Goal: Task Accomplishment & Management: Use online tool/utility

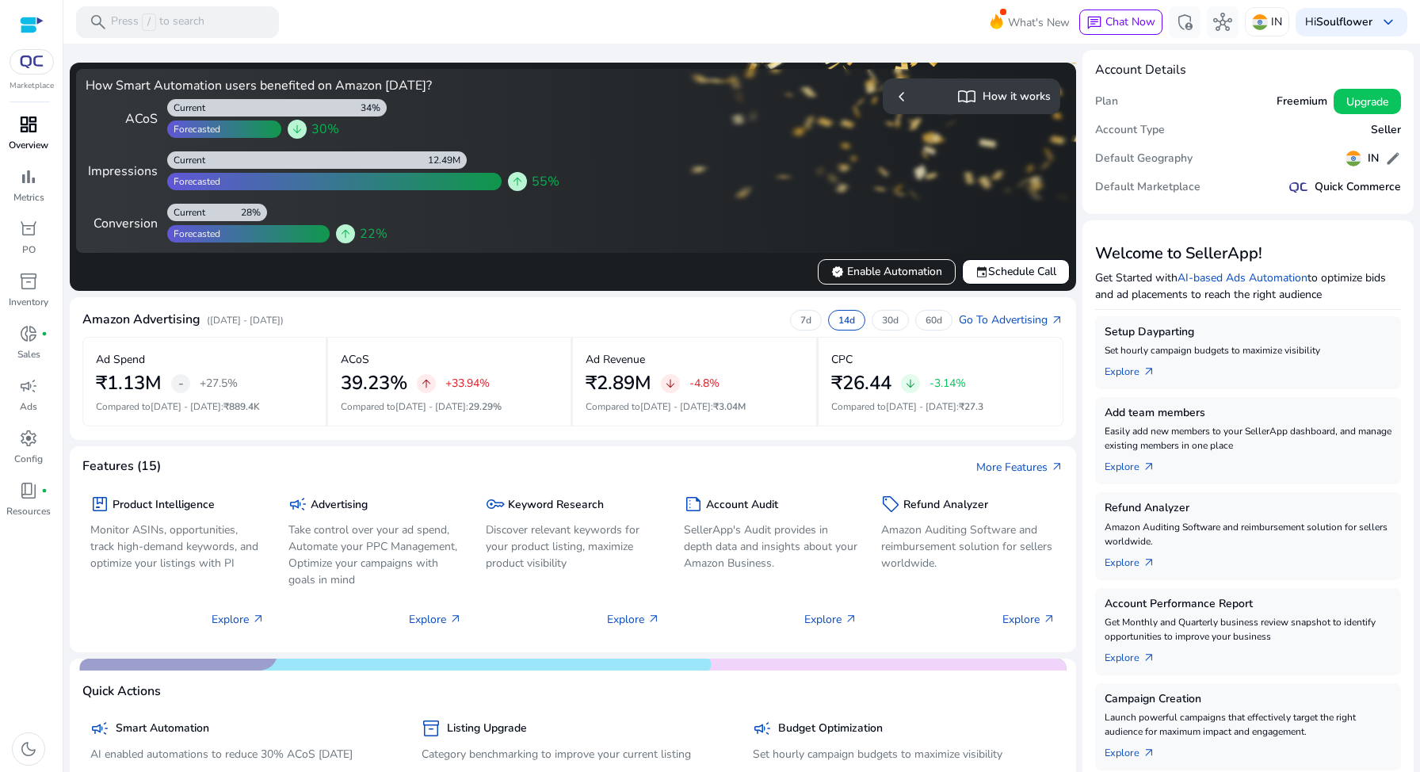
click at [29, 119] on span "dashboard" at bounding box center [28, 124] width 19 height 19
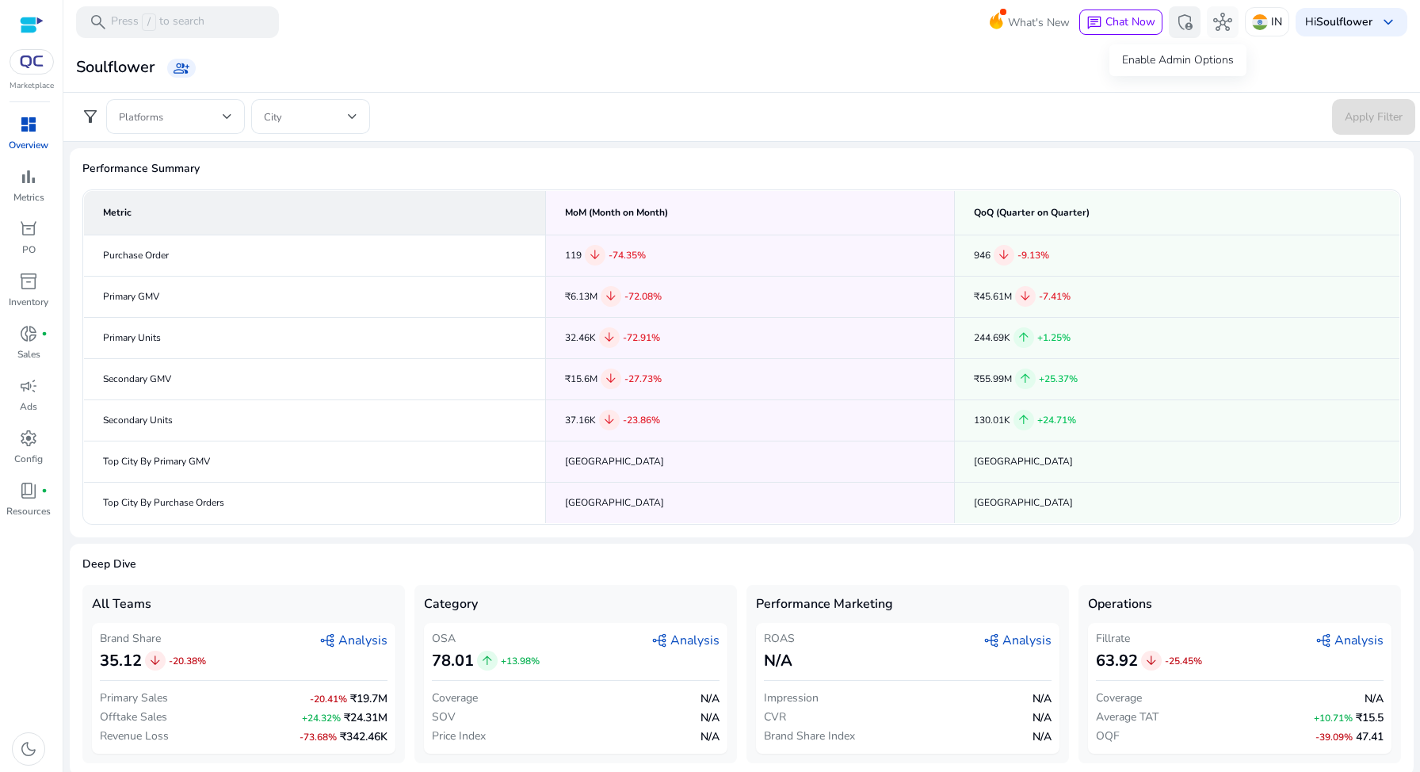
click at [1177, 23] on span "admin_panel_settings" at bounding box center [1184, 22] width 19 height 19
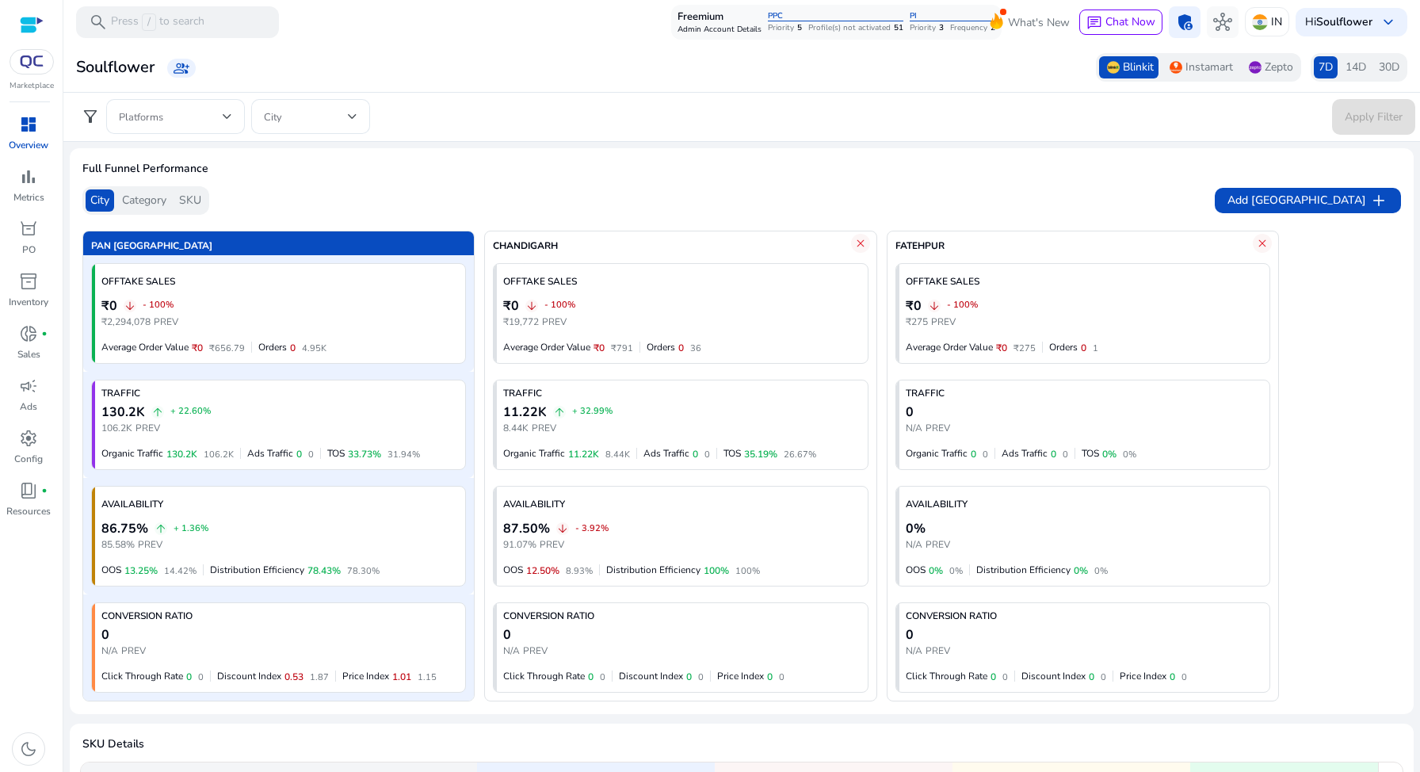
click at [1340, 75] on div "14D" at bounding box center [1355, 67] width 30 height 22
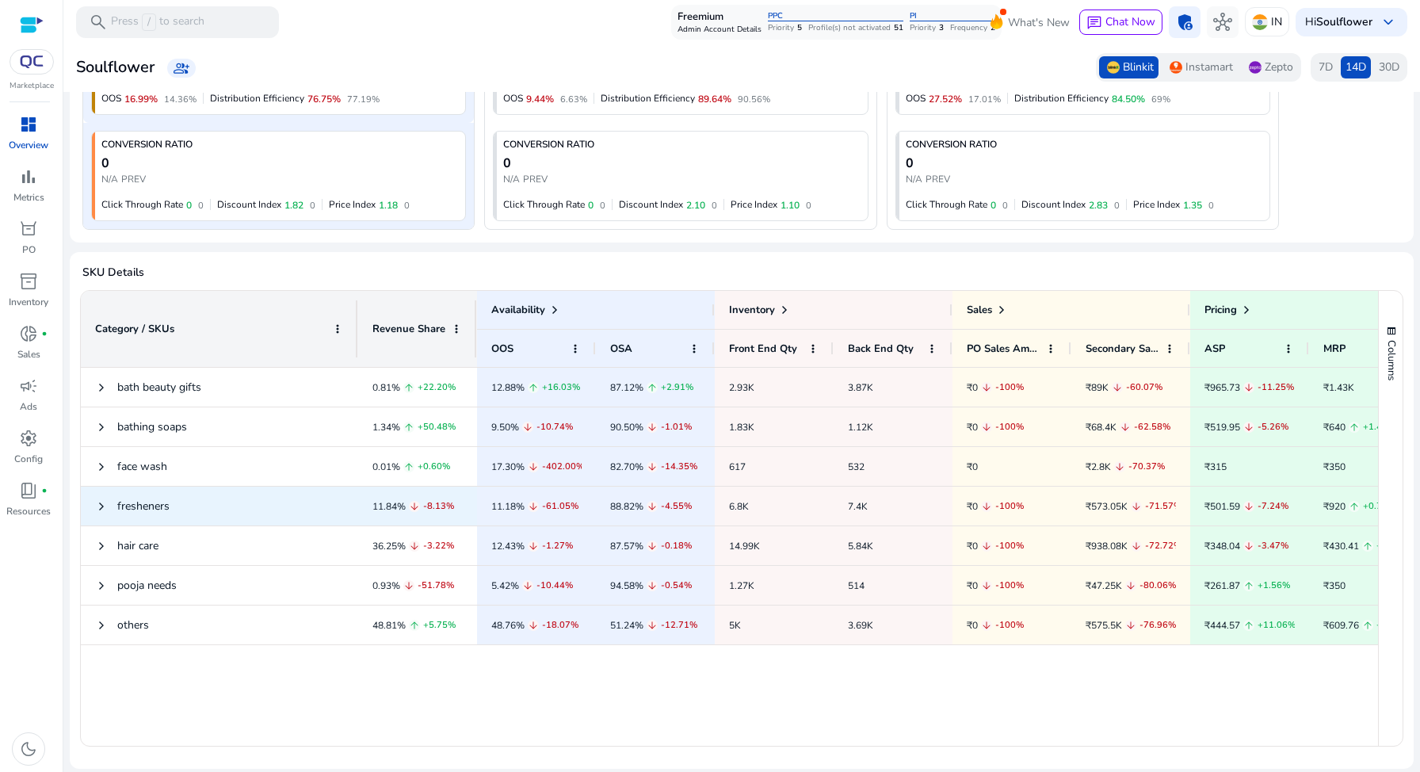
scroll to position [548, 0]
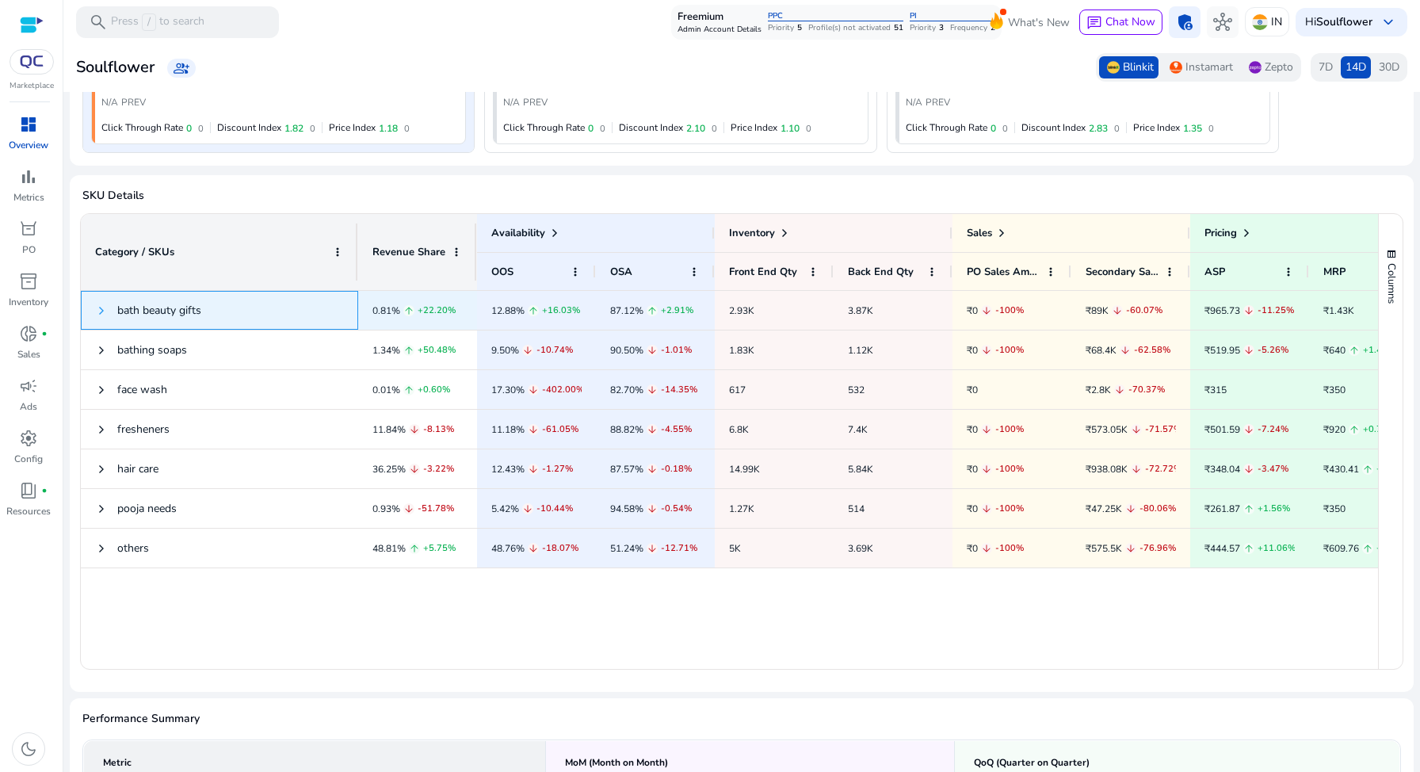
click at [105, 310] on span at bounding box center [101, 310] width 13 height 13
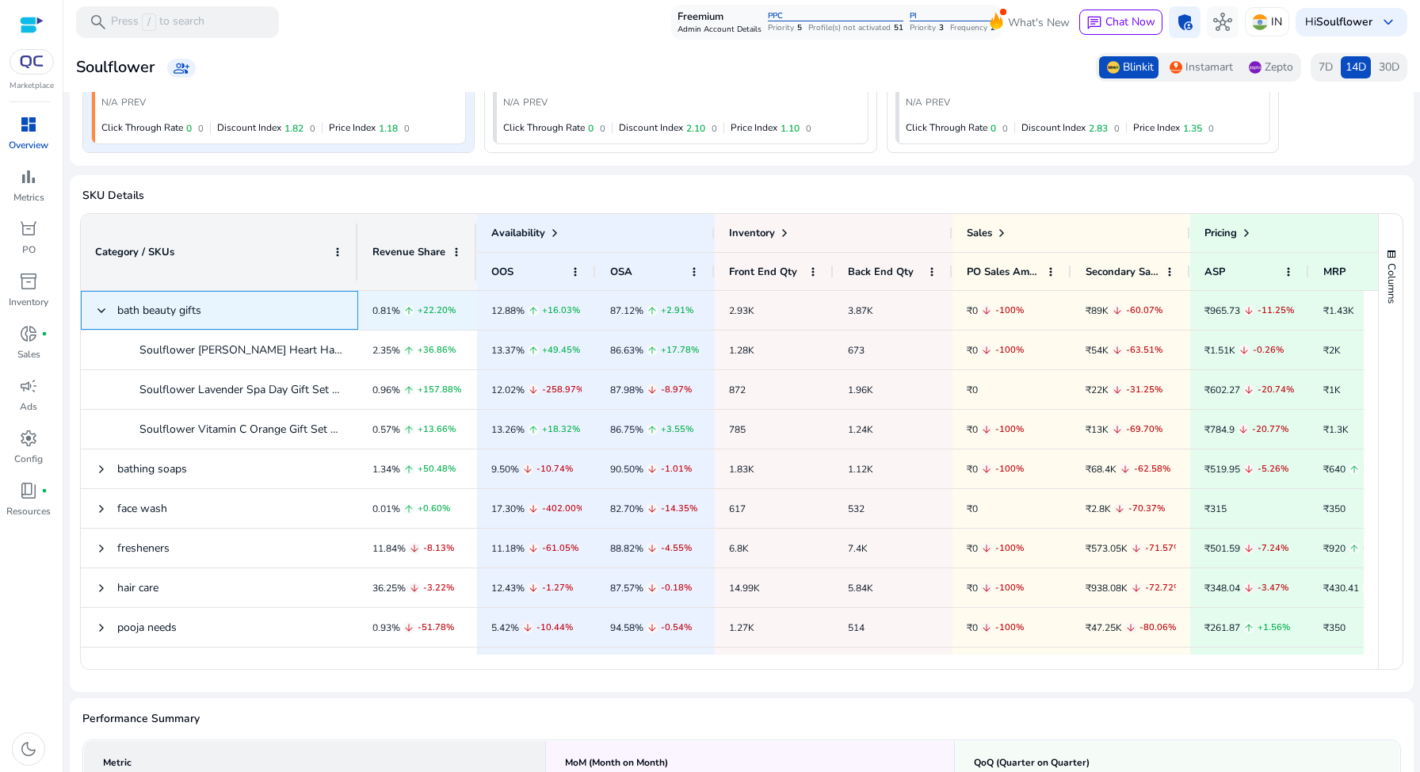
click at [102, 310] on span at bounding box center [101, 310] width 13 height 13
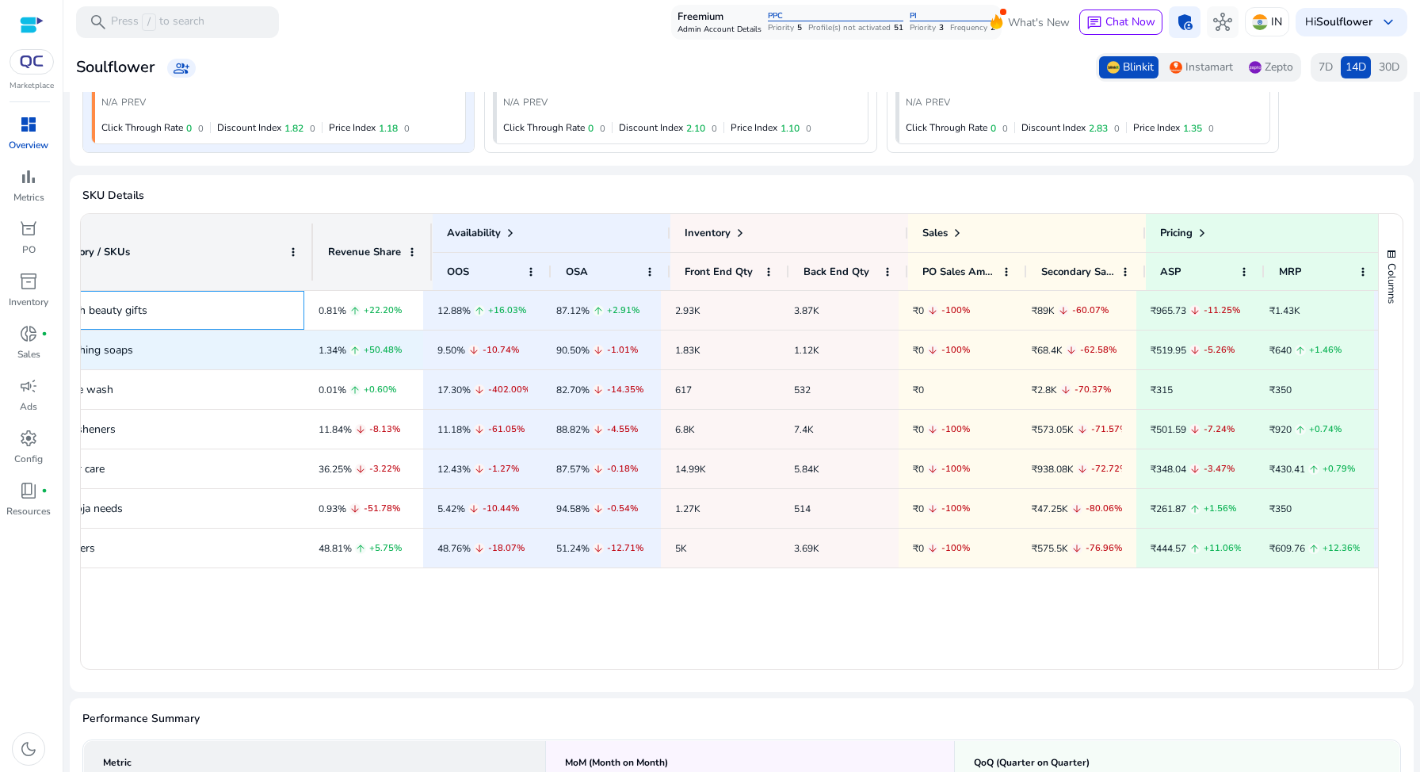
scroll to position [0, 54]
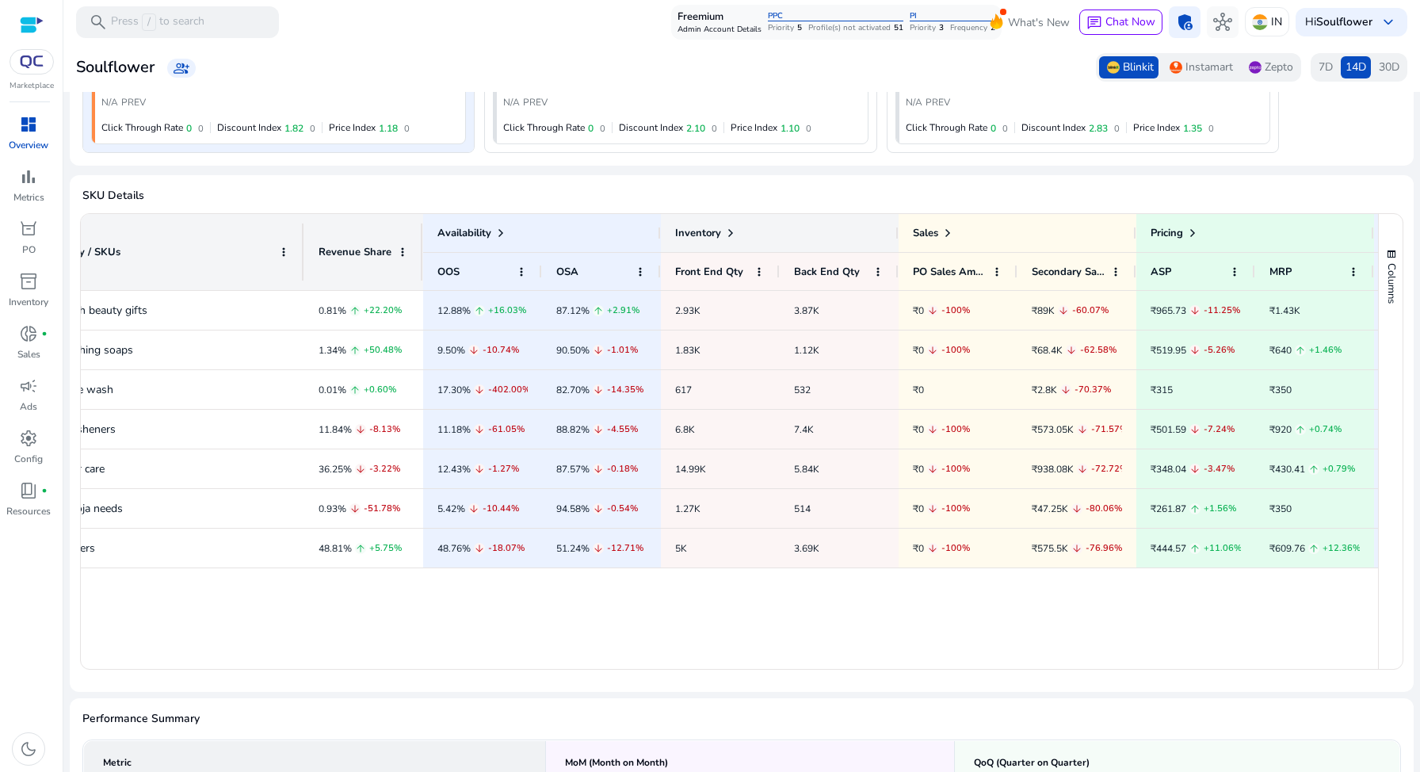
click at [729, 227] on span at bounding box center [730, 233] width 13 height 13
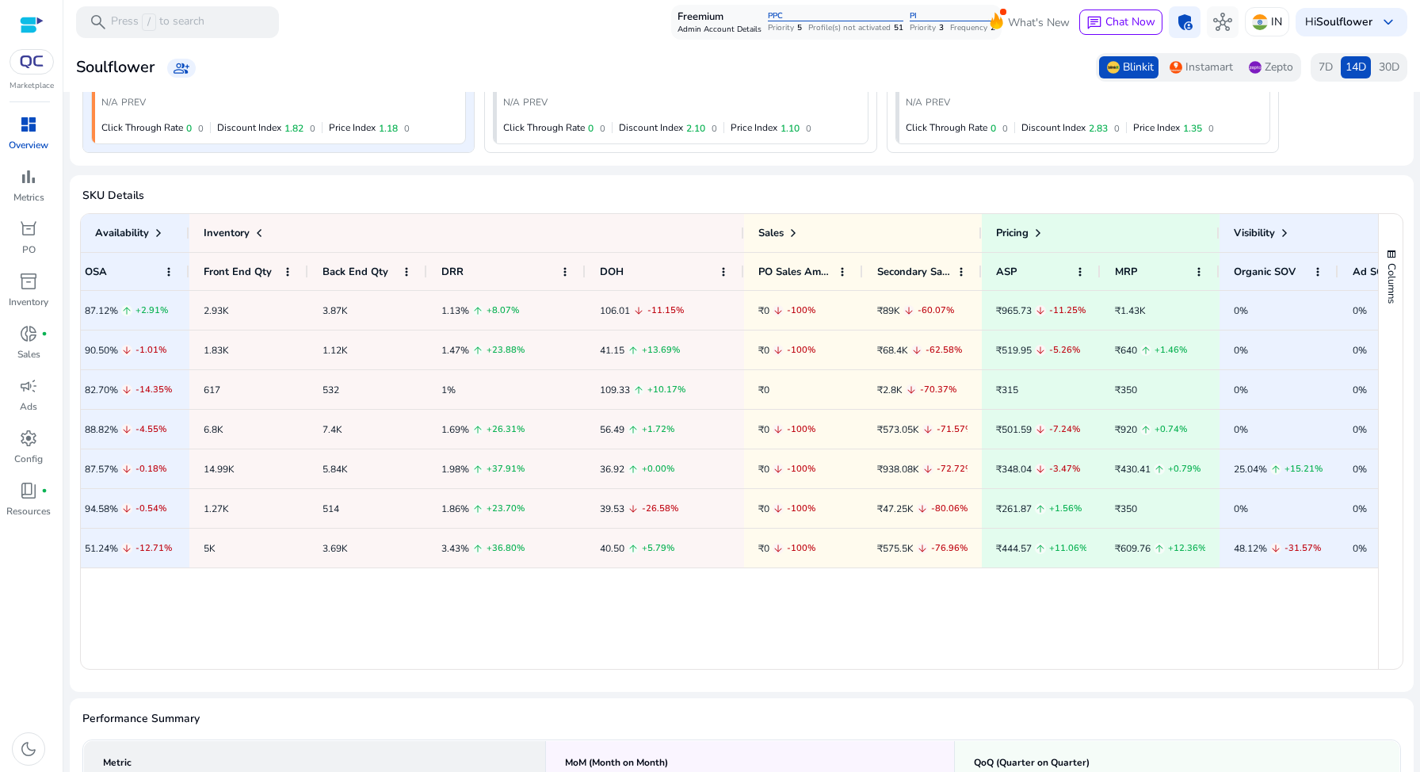
scroll to position [0, 610]
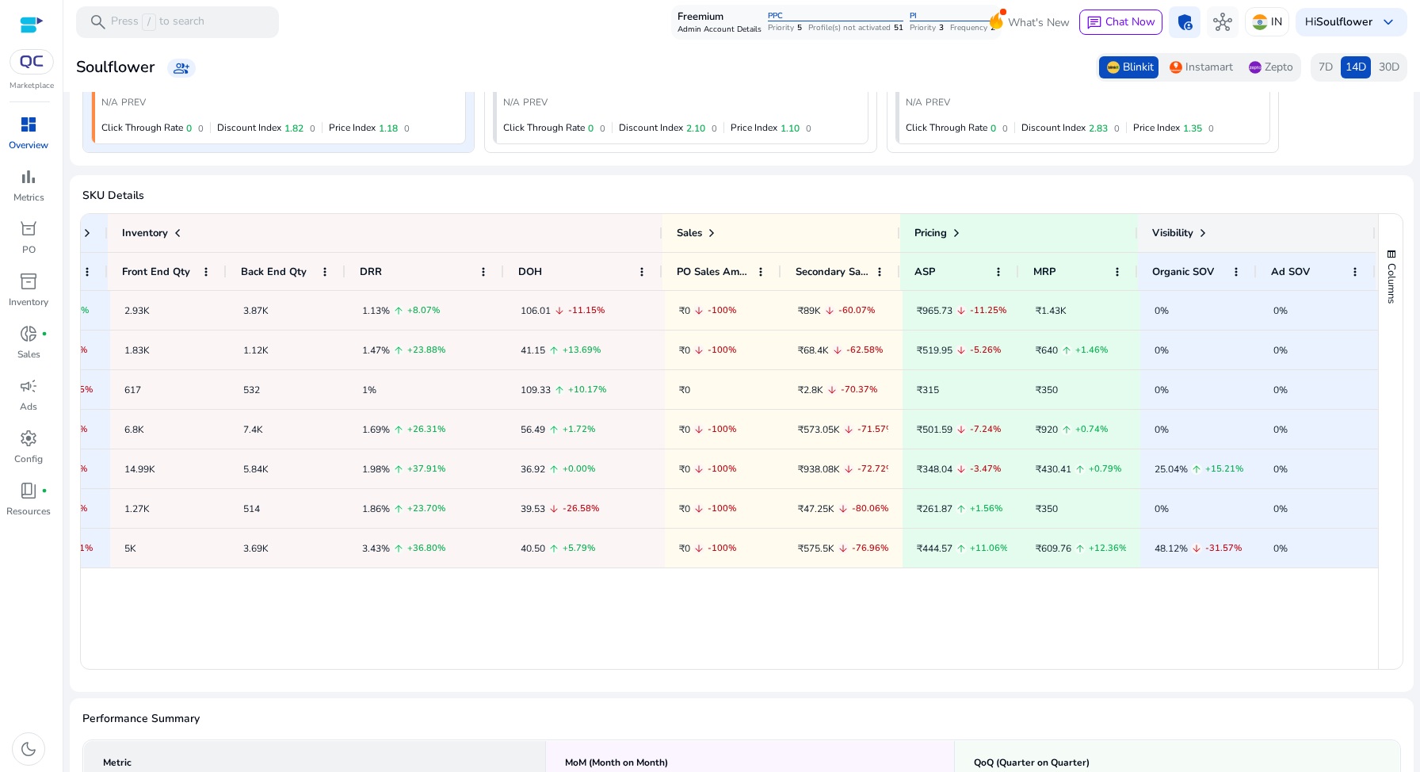
click at [1205, 227] on span at bounding box center [1202, 233] width 13 height 13
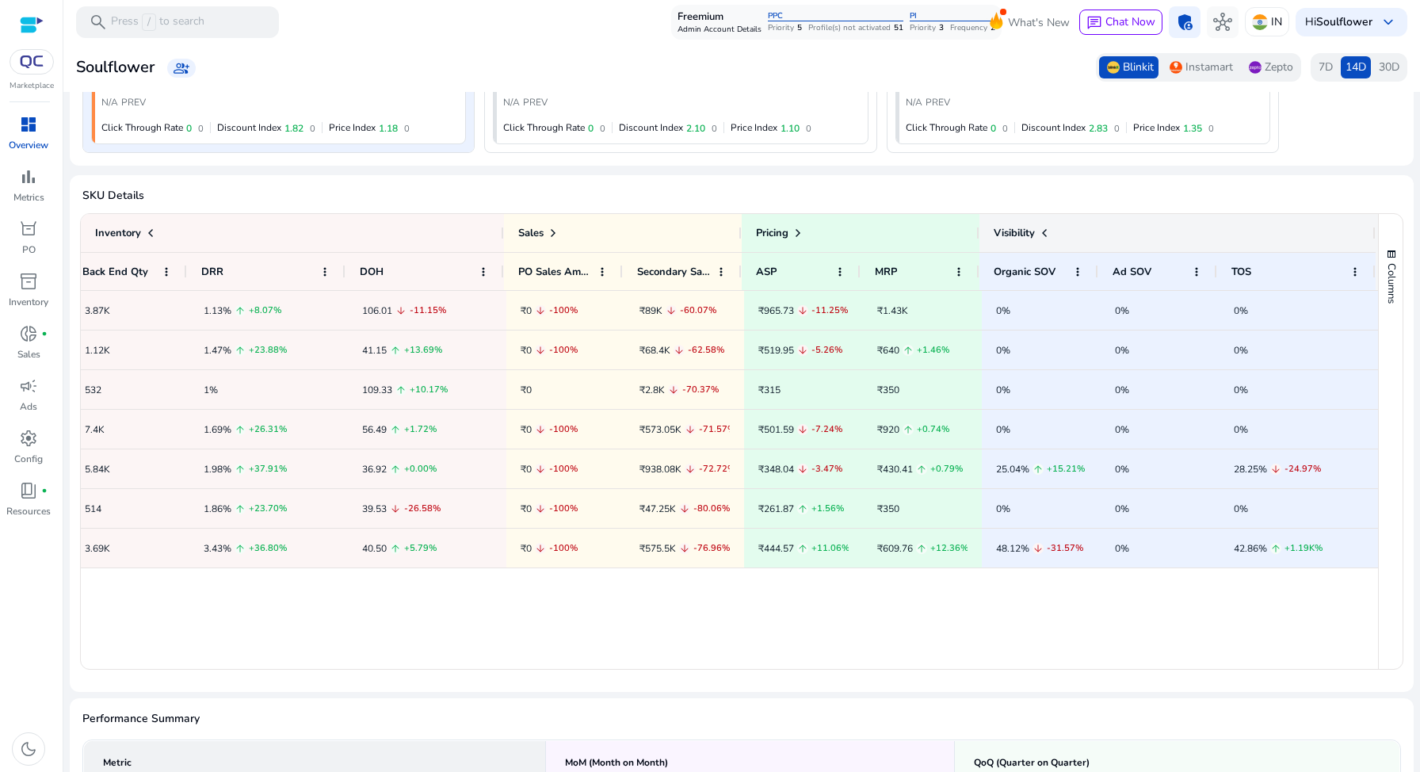
click at [1039, 227] on span at bounding box center [1044, 233] width 13 height 13
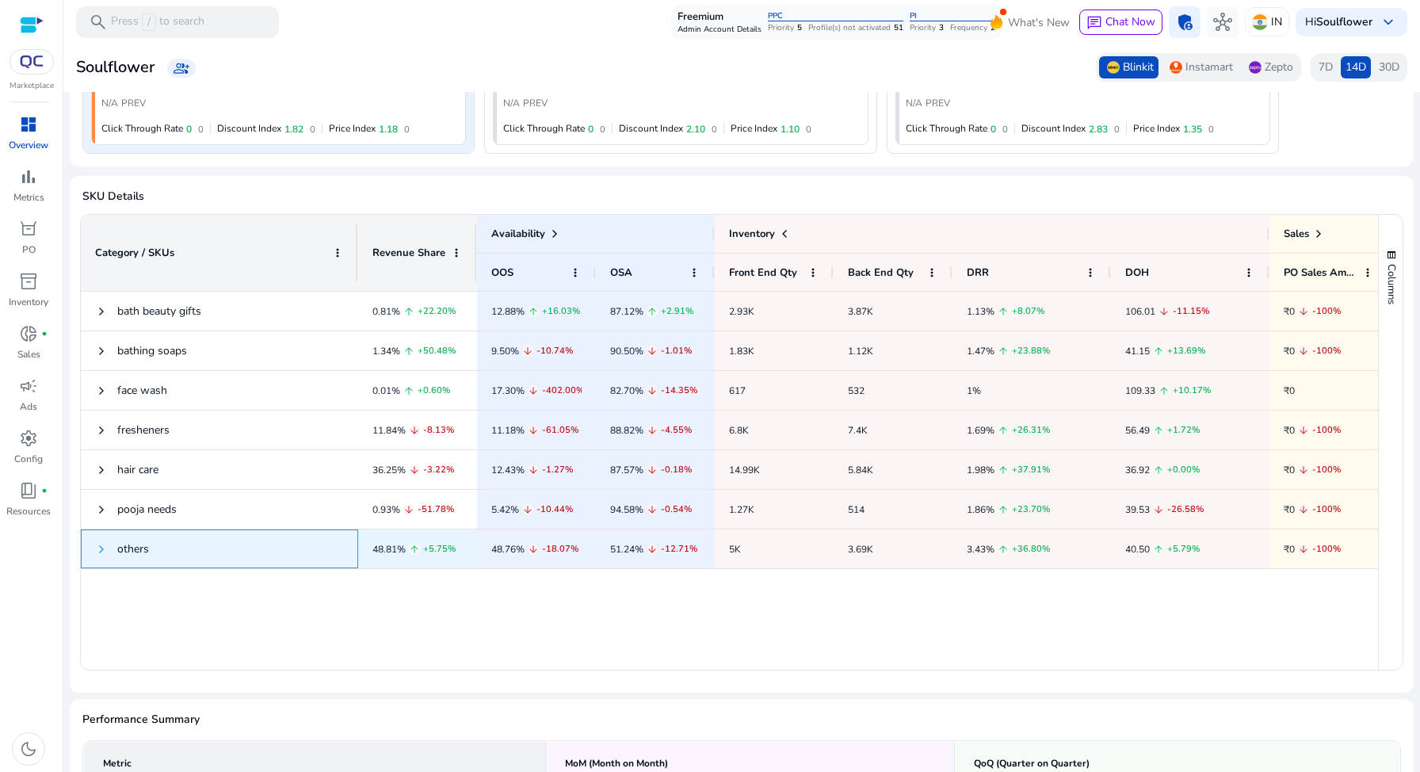
click at [99, 547] on span at bounding box center [101, 549] width 13 height 13
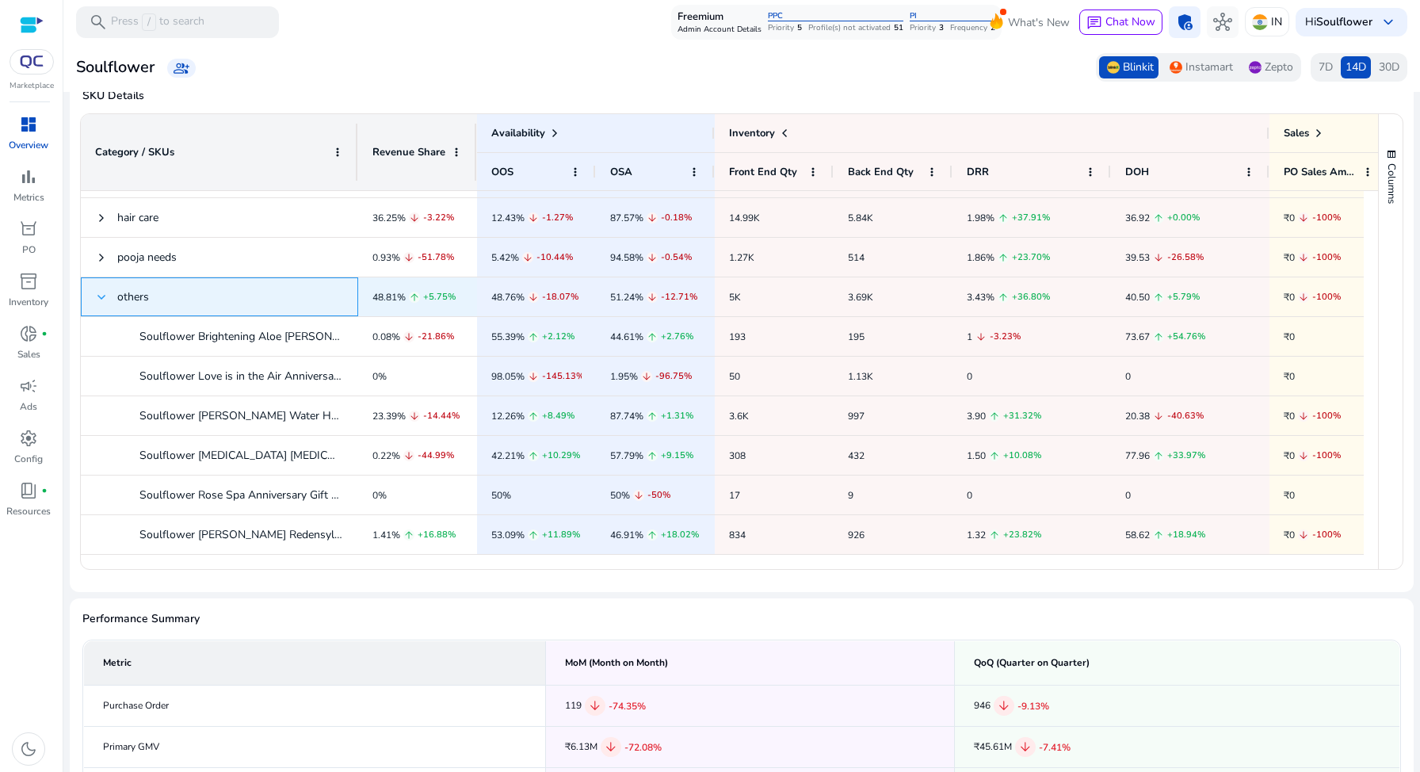
click at [102, 299] on span at bounding box center [101, 297] width 13 height 13
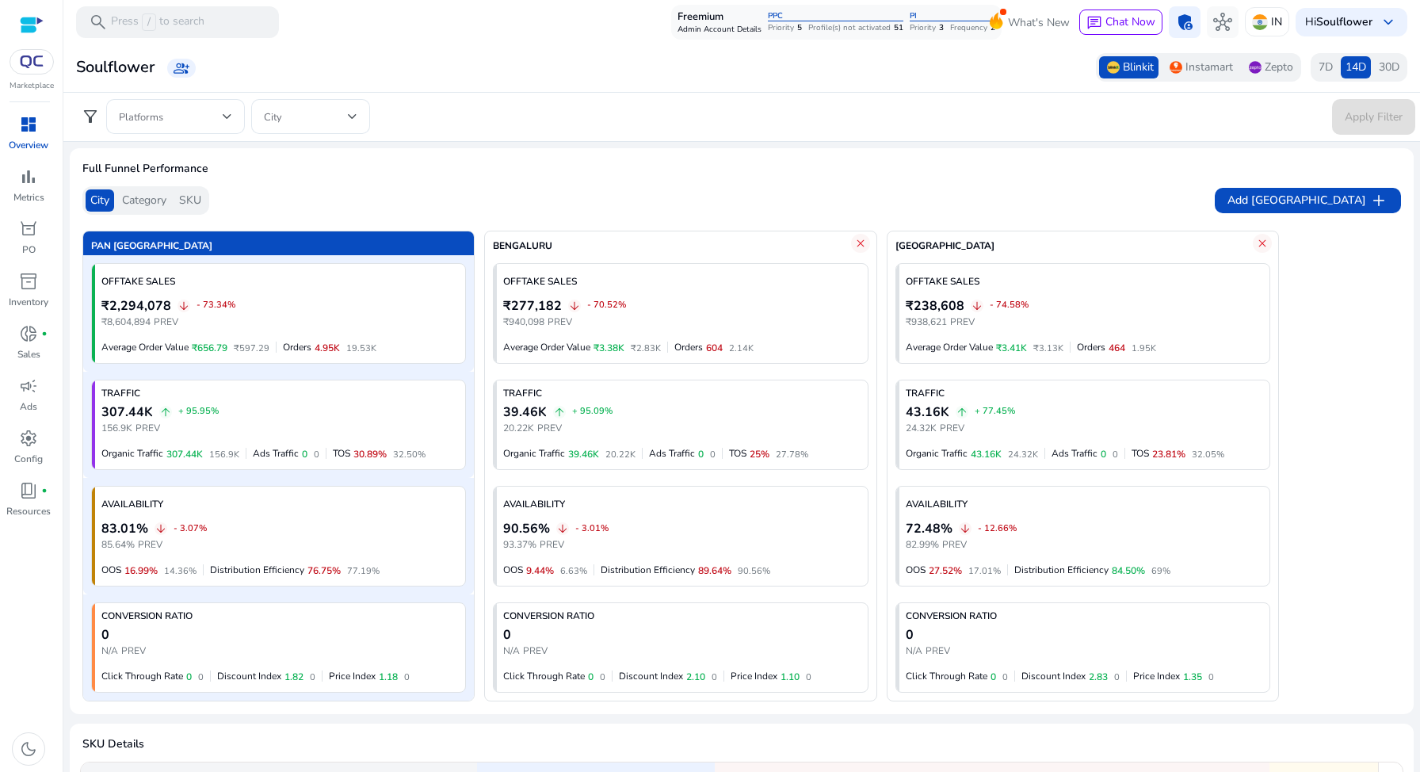
click at [159, 202] on span "Category" at bounding box center [144, 201] width 44 height 16
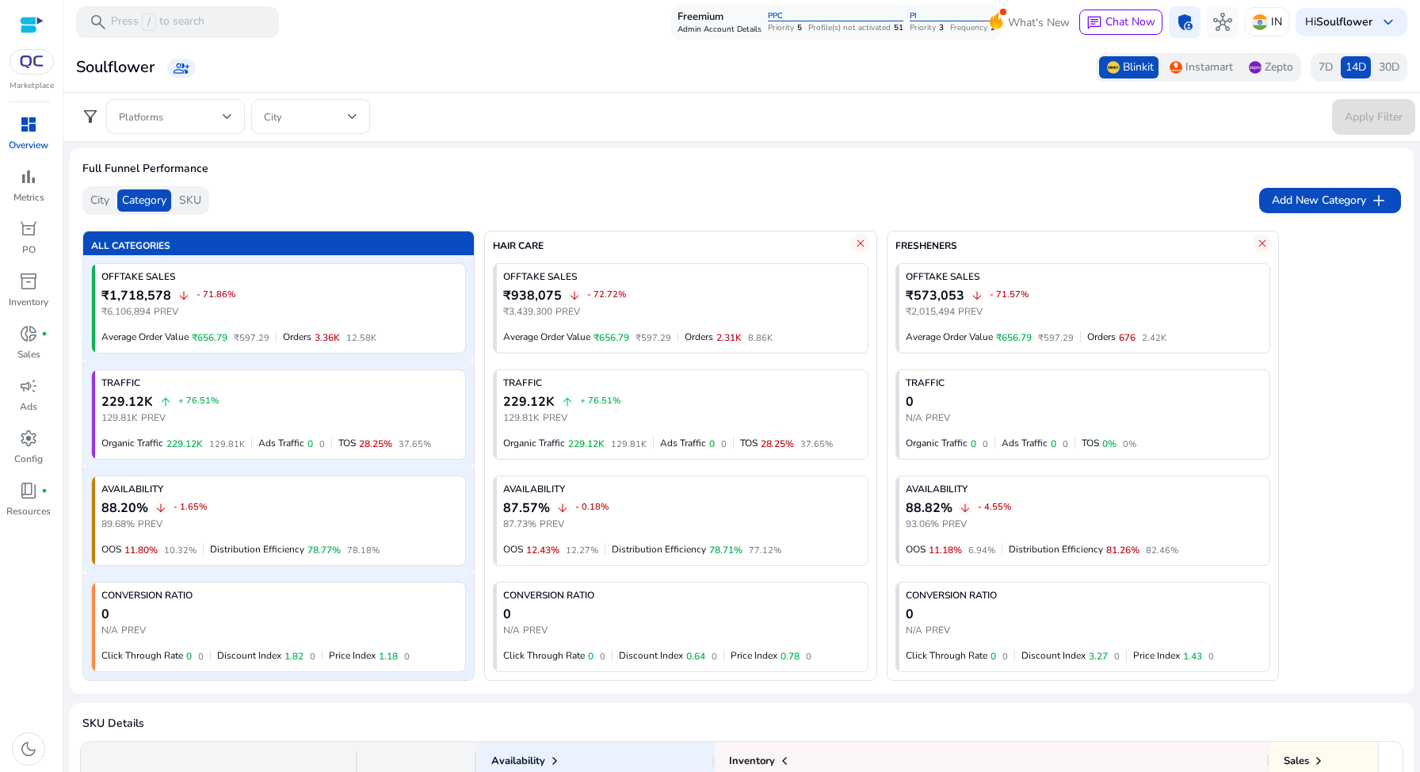
click at [187, 200] on span "SKU" at bounding box center [190, 201] width 22 height 16
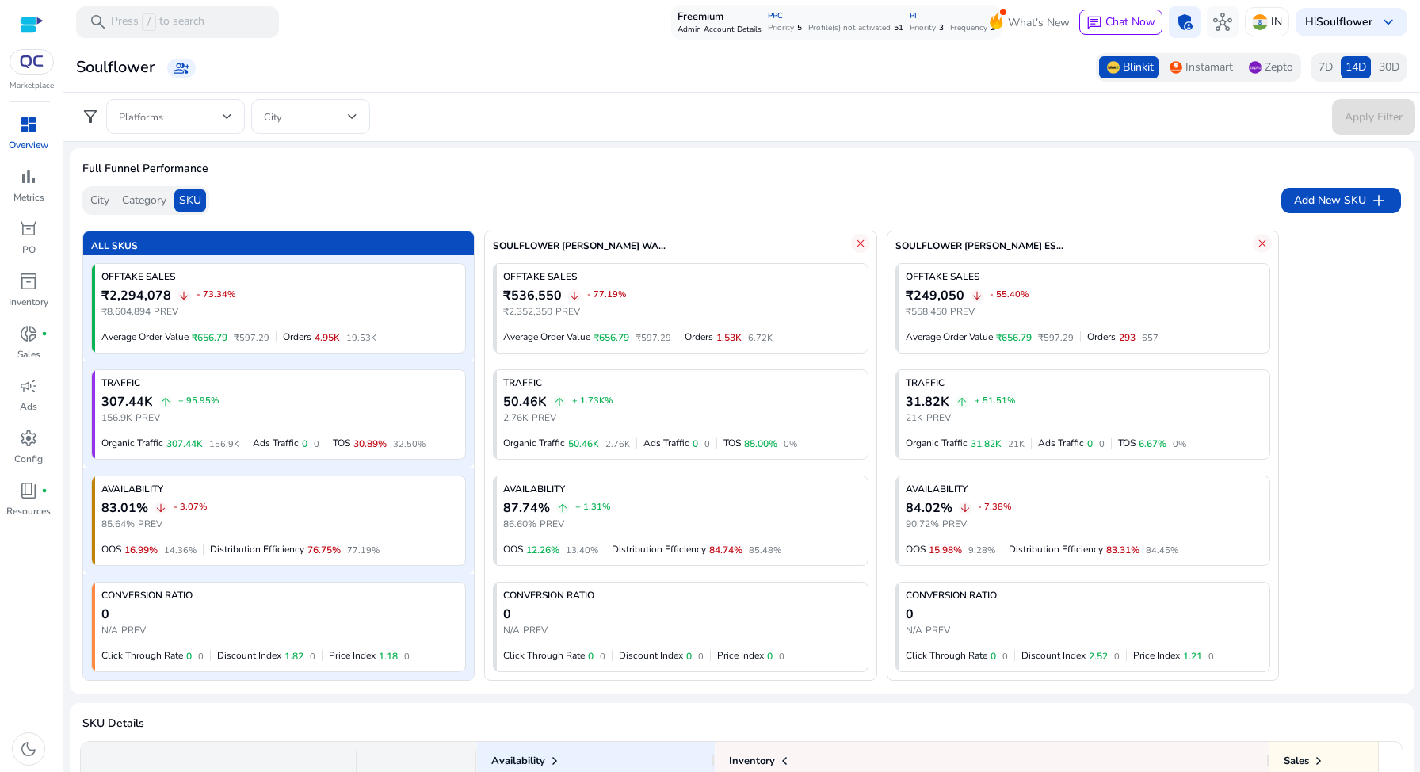
click at [151, 203] on span "Category" at bounding box center [144, 201] width 44 height 16
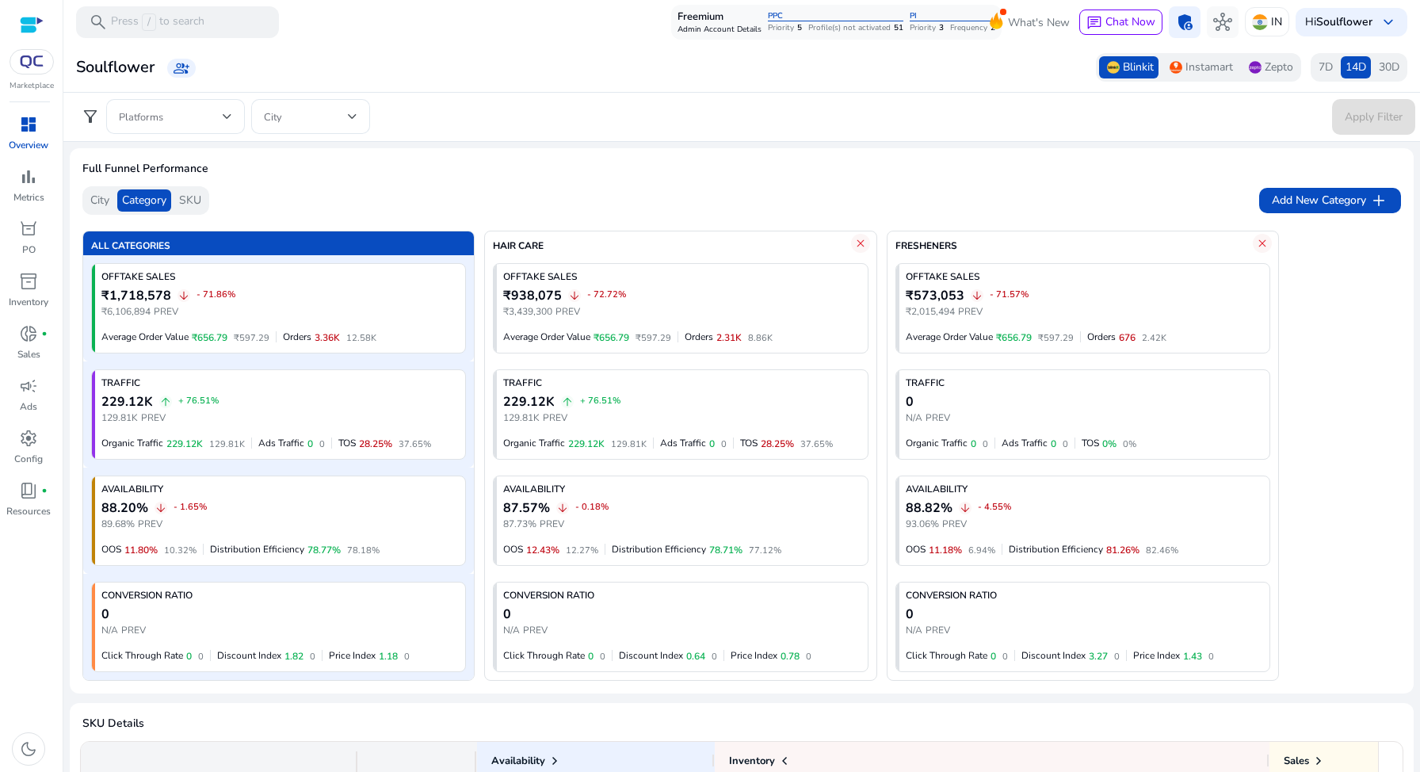
click at [103, 205] on span "City" at bounding box center [99, 201] width 19 height 16
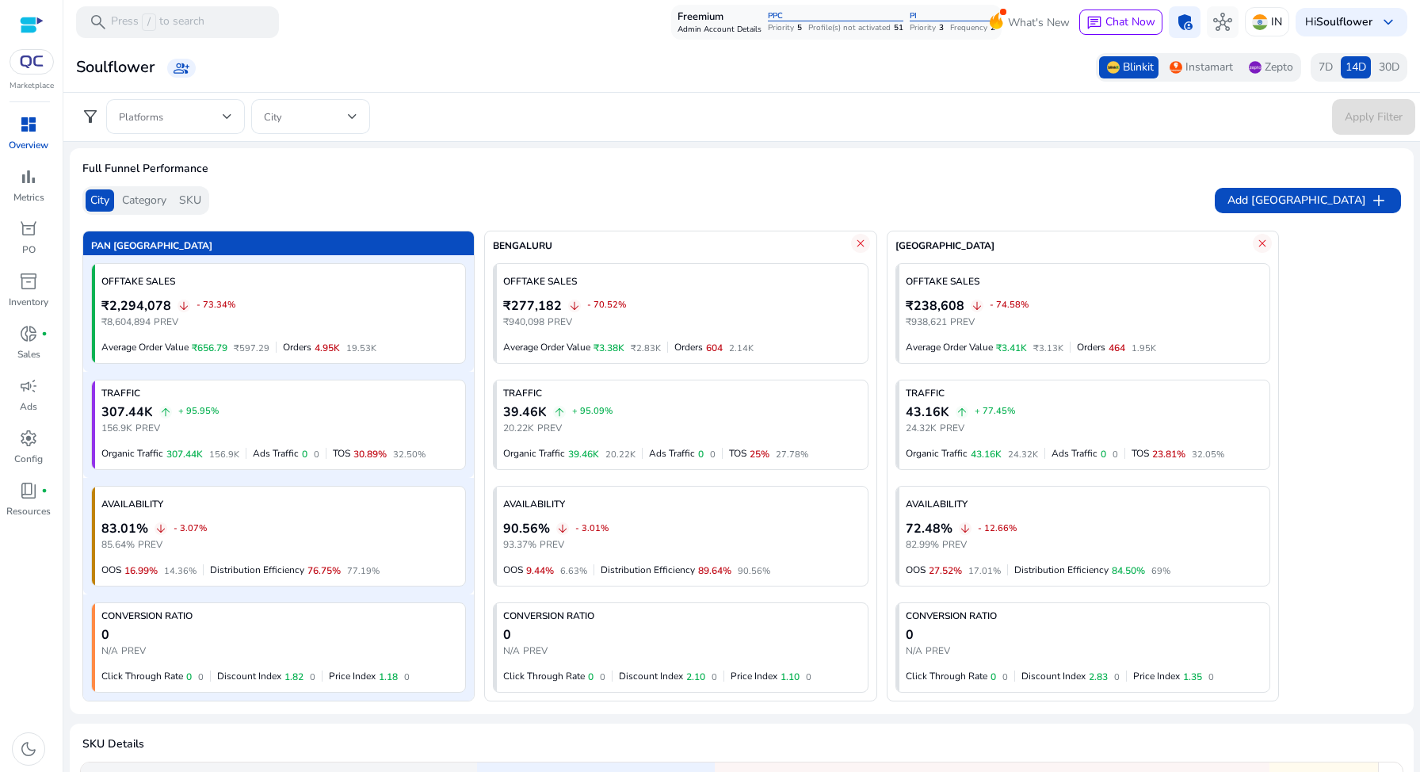
click at [196, 204] on span "SKU" at bounding box center [190, 201] width 22 height 16
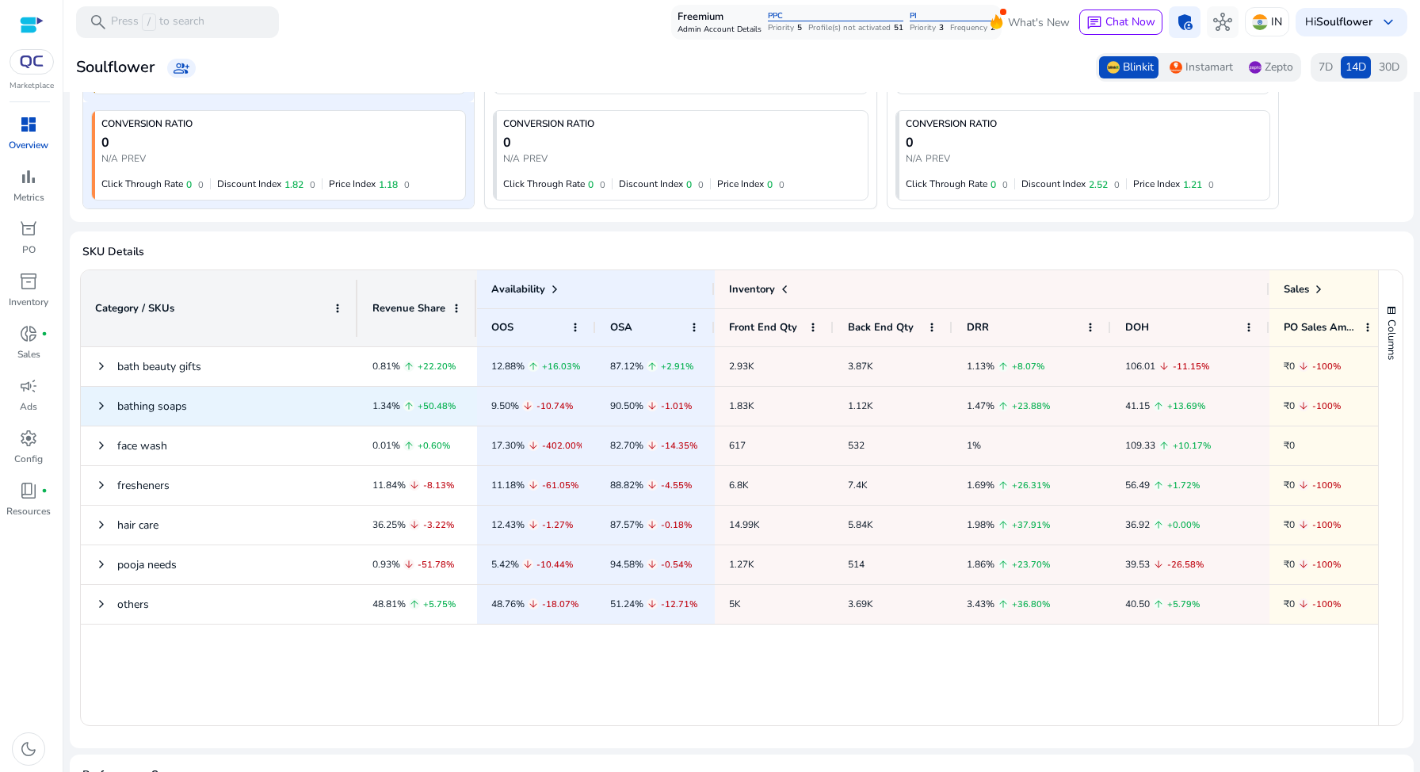
scroll to position [477, 0]
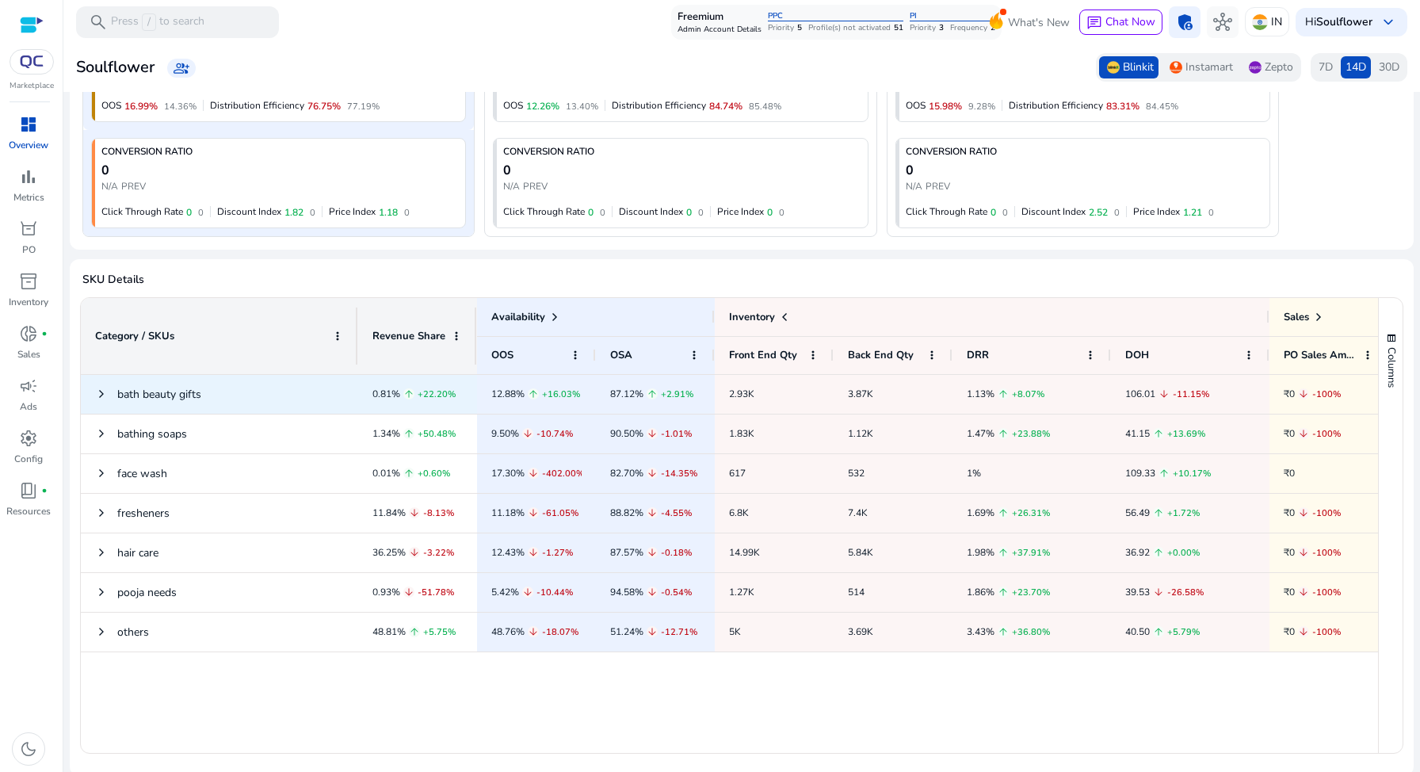
scroll to position [440, 0]
click at [101, 397] on span at bounding box center [101, 397] width 13 height 13
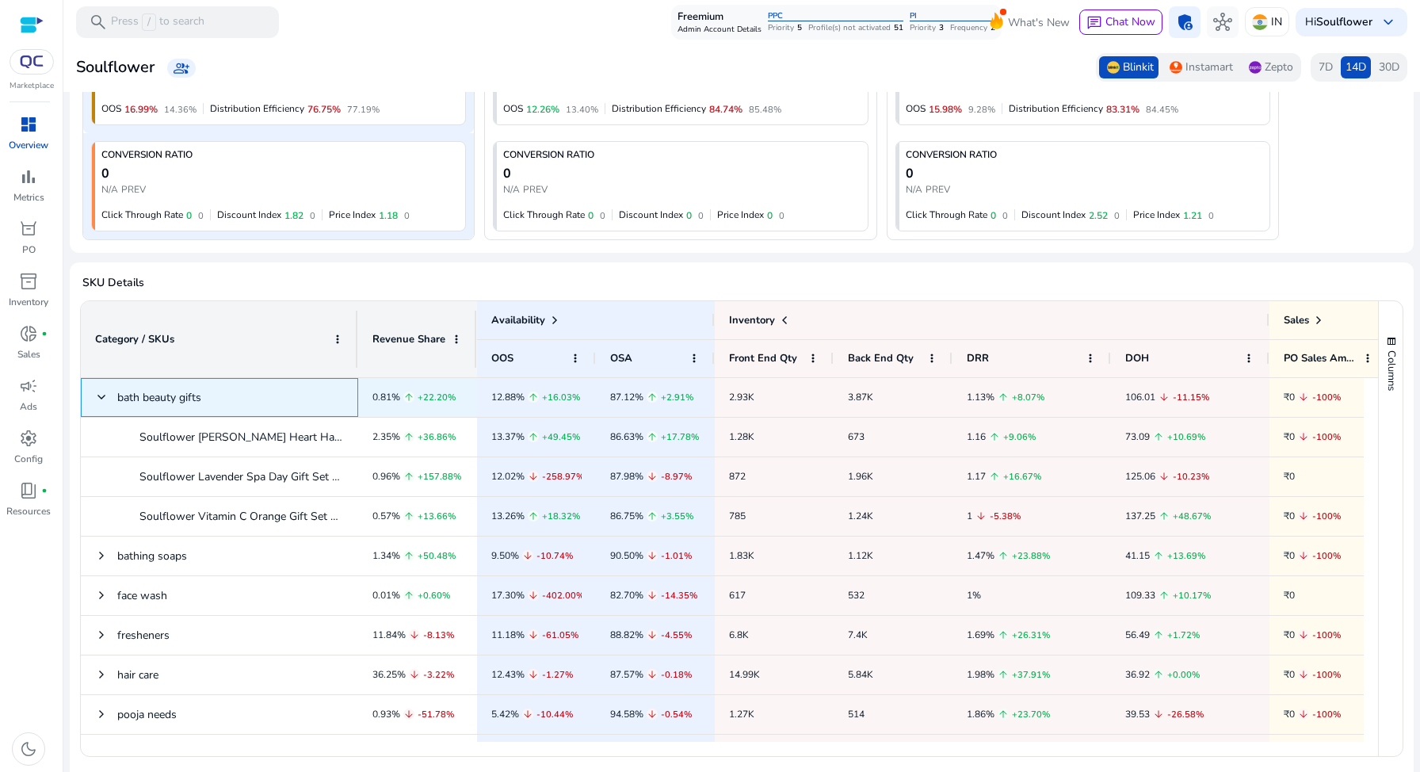
click at [101, 397] on span at bounding box center [101, 397] width 13 height 13
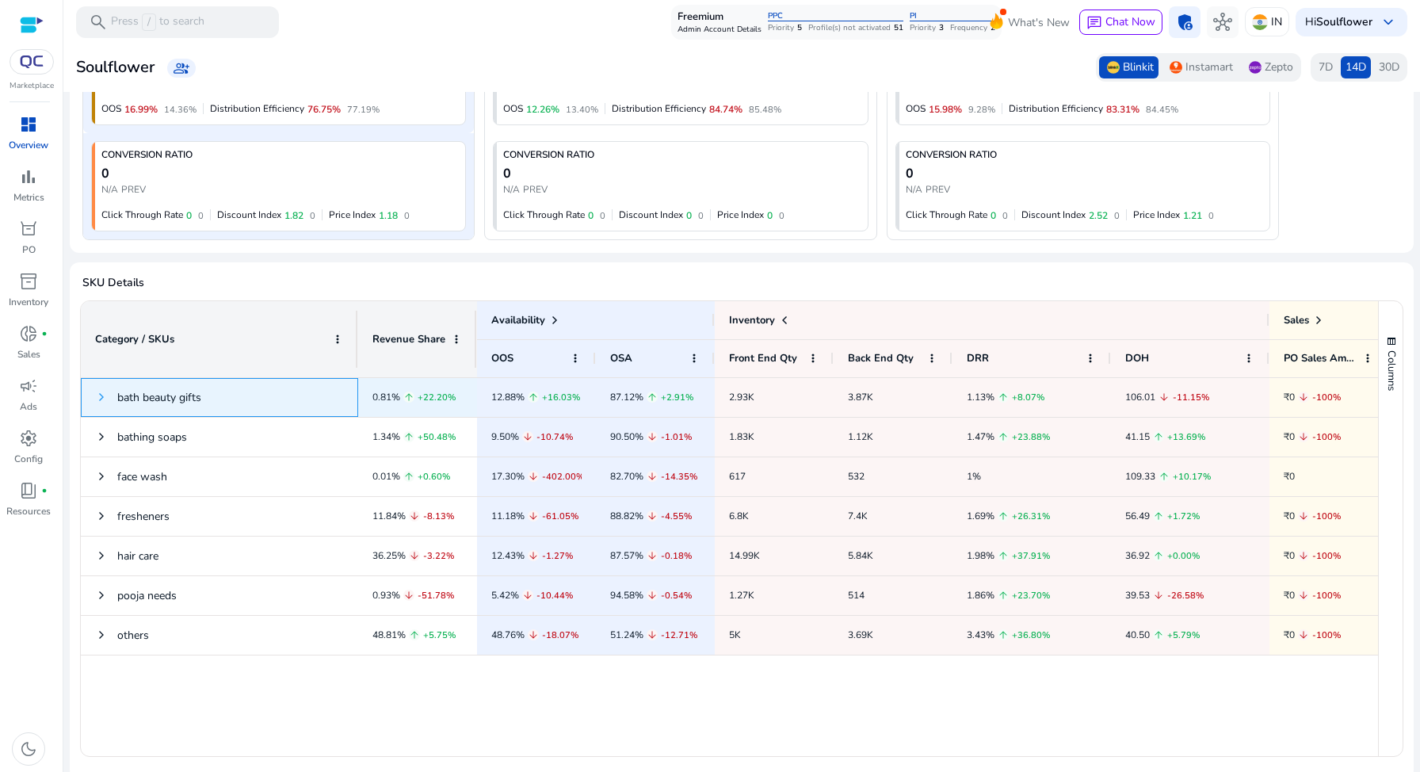
click at [101, 397] on span at bounding box center [101, 397] width 13 height 13
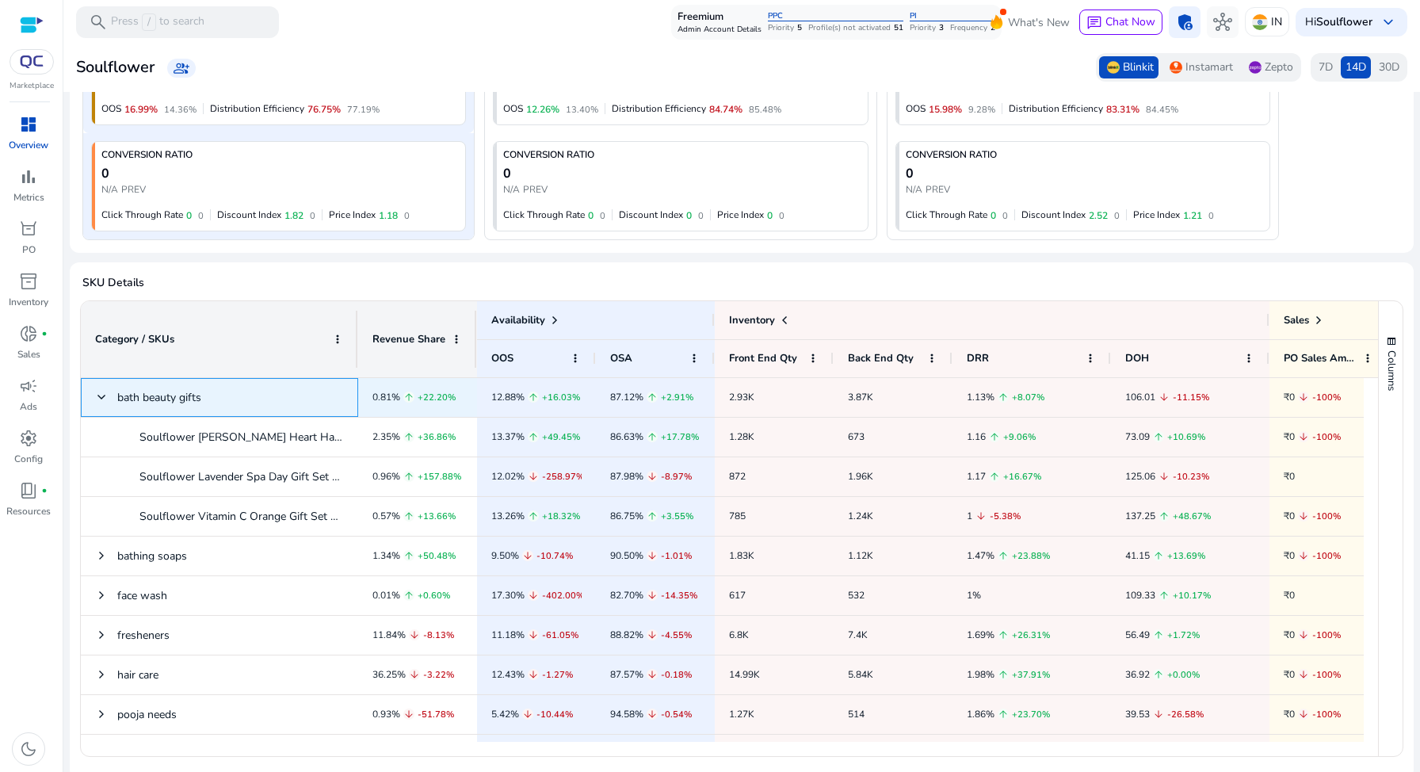
click at [101, 397] on span at bounding box center [101, 397] width 13 height 13
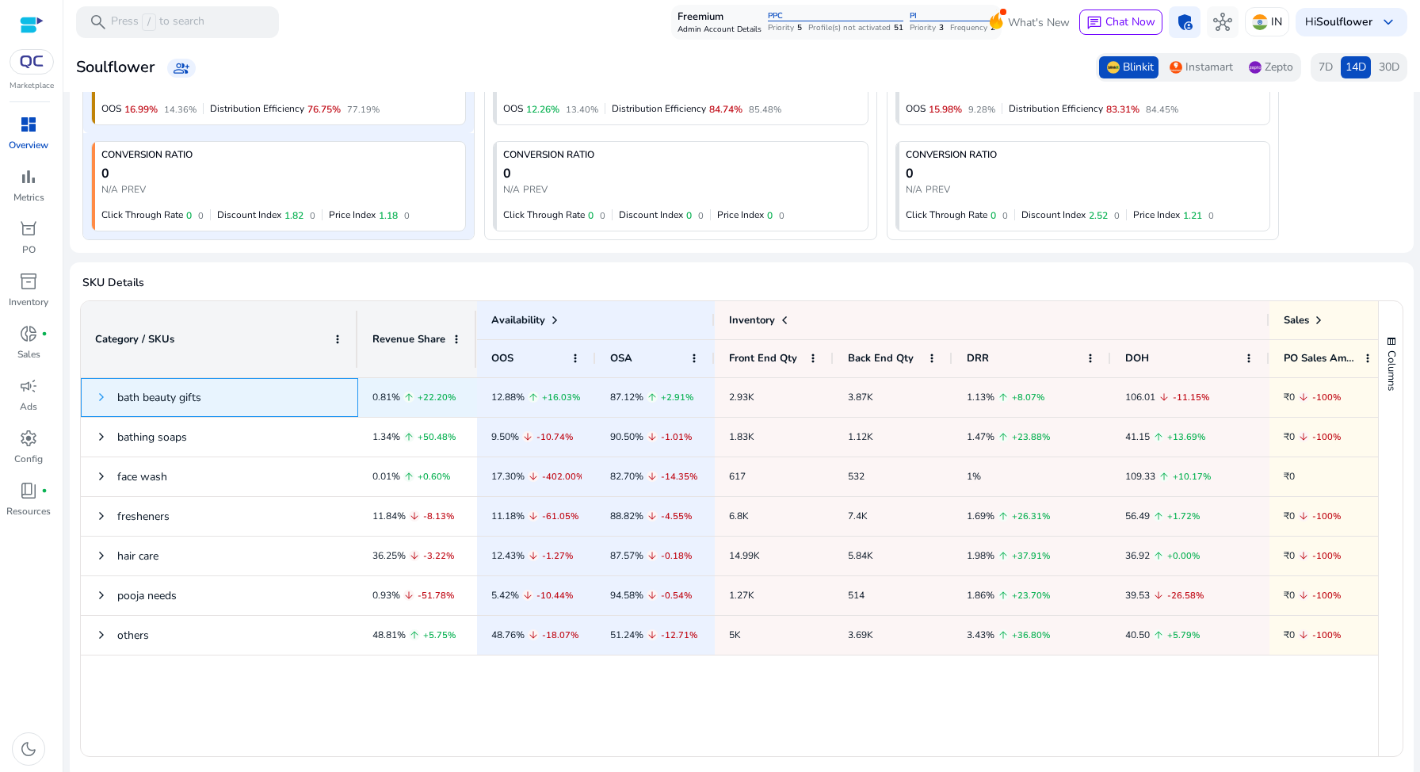
click at [101, 397] on span at bounding box center [101, 397] width 13 height 13
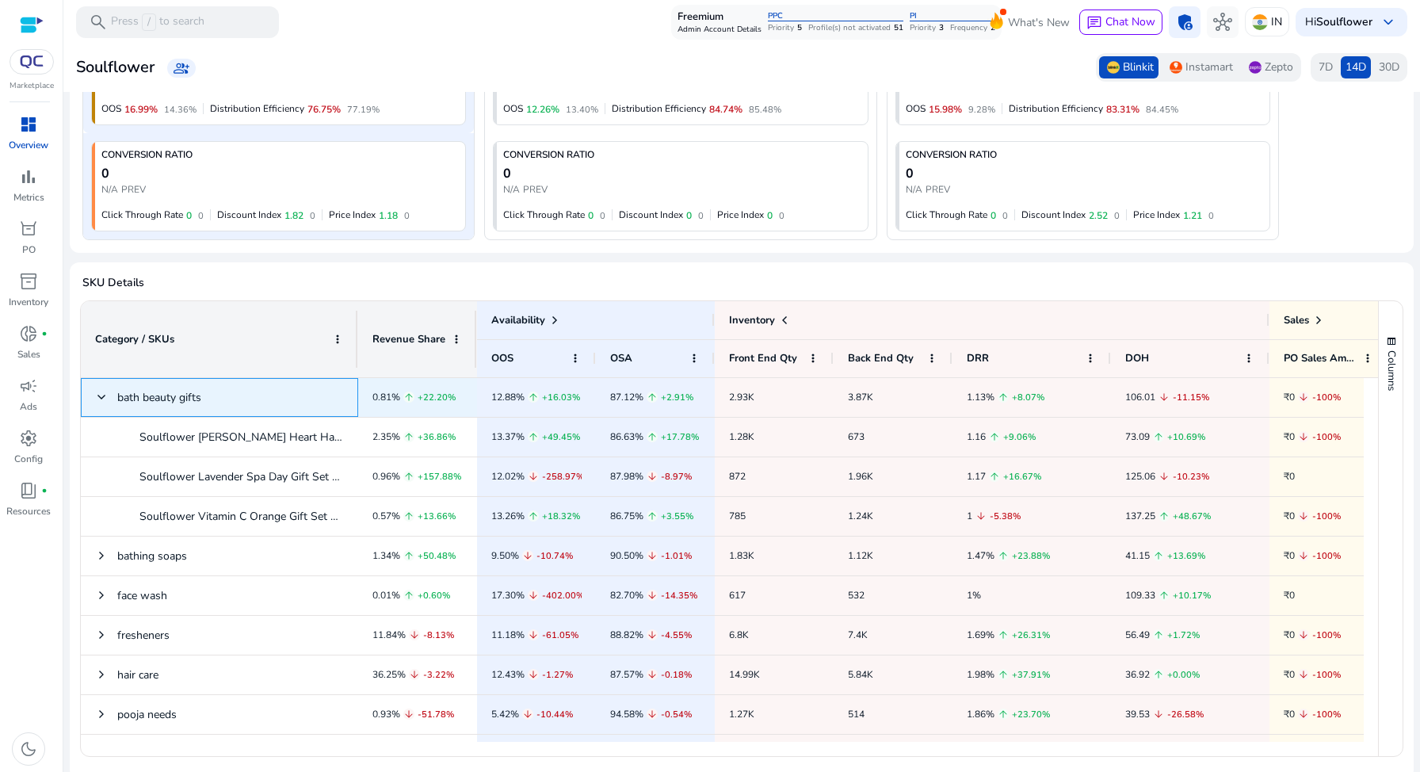
click at [101, 397] on span at bounding box center [101, 397] width 13 height 13
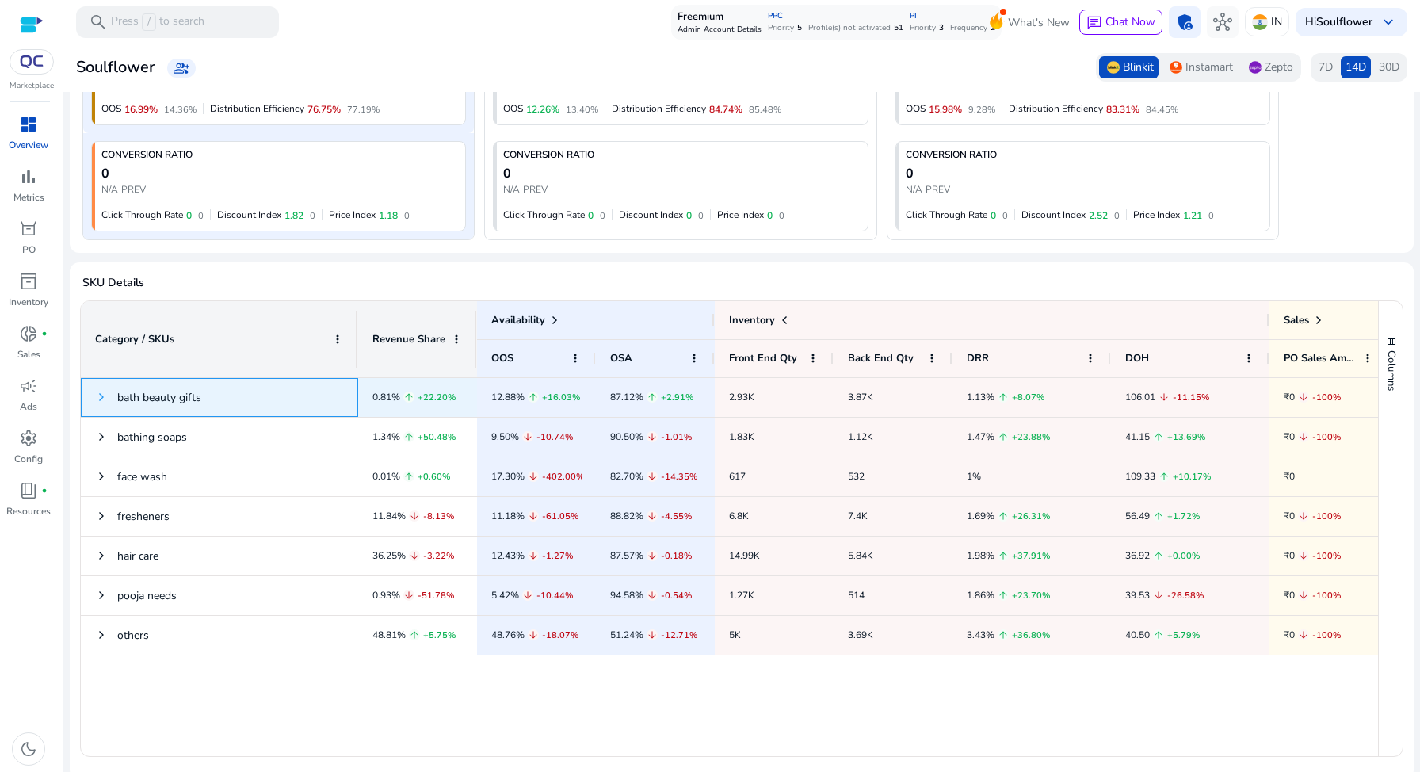
click at [101, 397] on span at bounding box center [101, 397] width 13 height 13
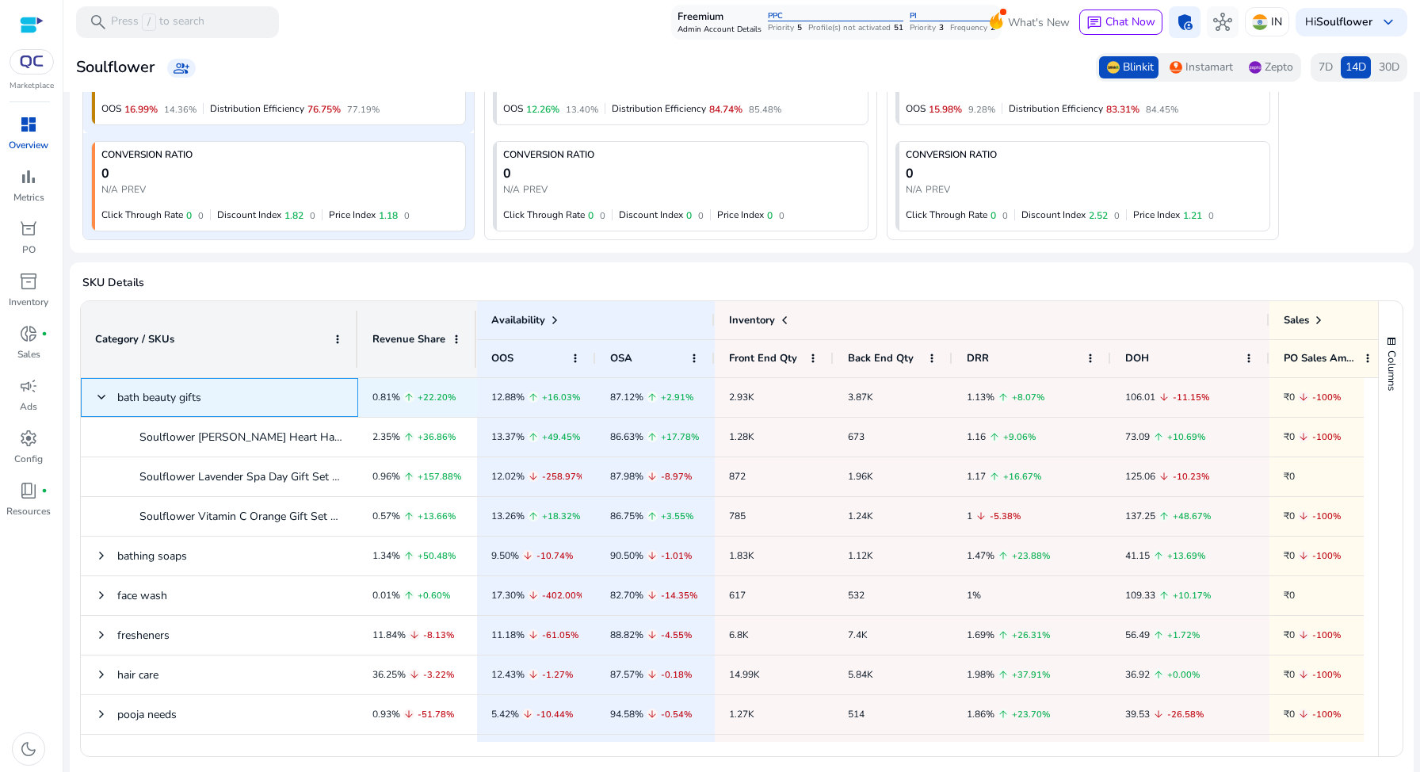
click at [101, 397] on span at bounding box center [101, 397] width 13 height 13
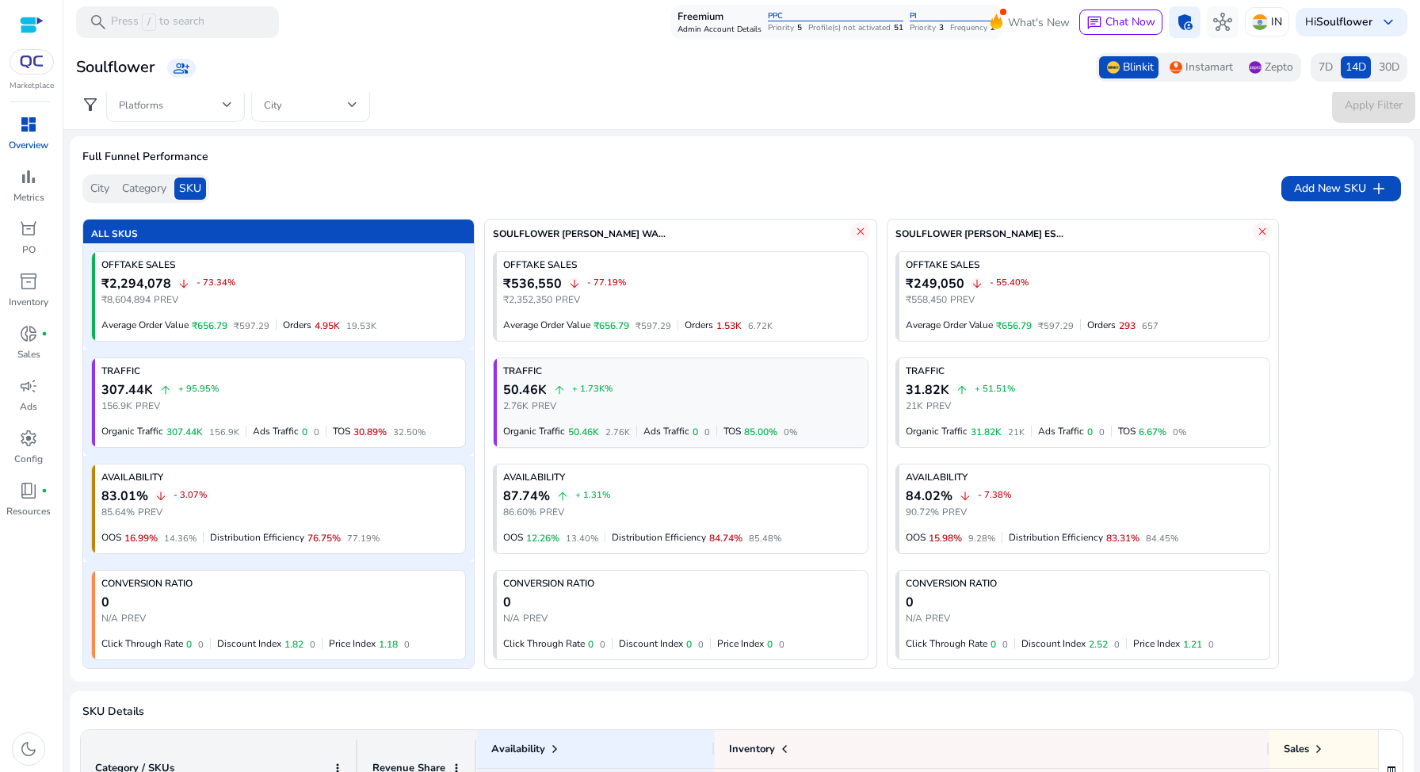
scroll to position [0, 0]
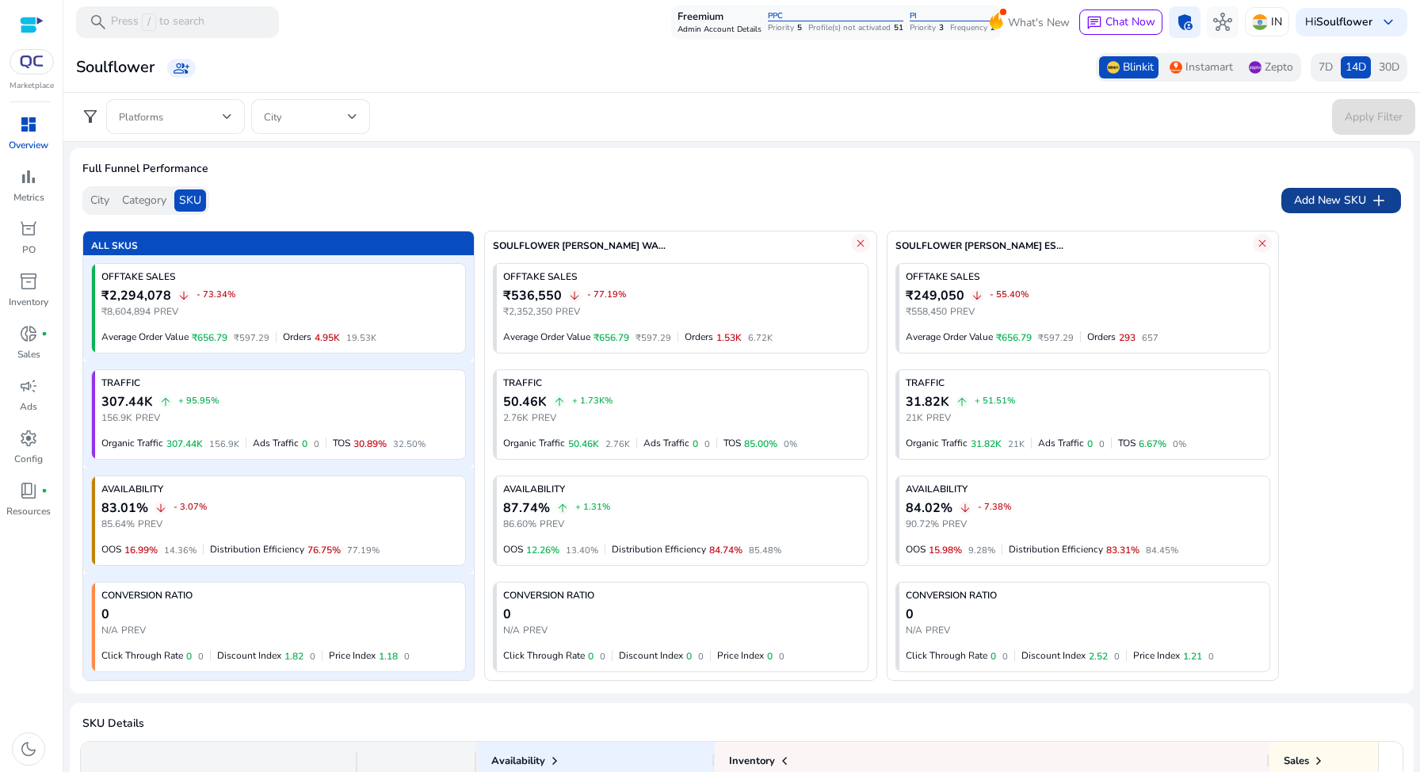
click at [1325, 201] on span "Add New SKU" at bounding box center [1330, 200] width 72 height 17
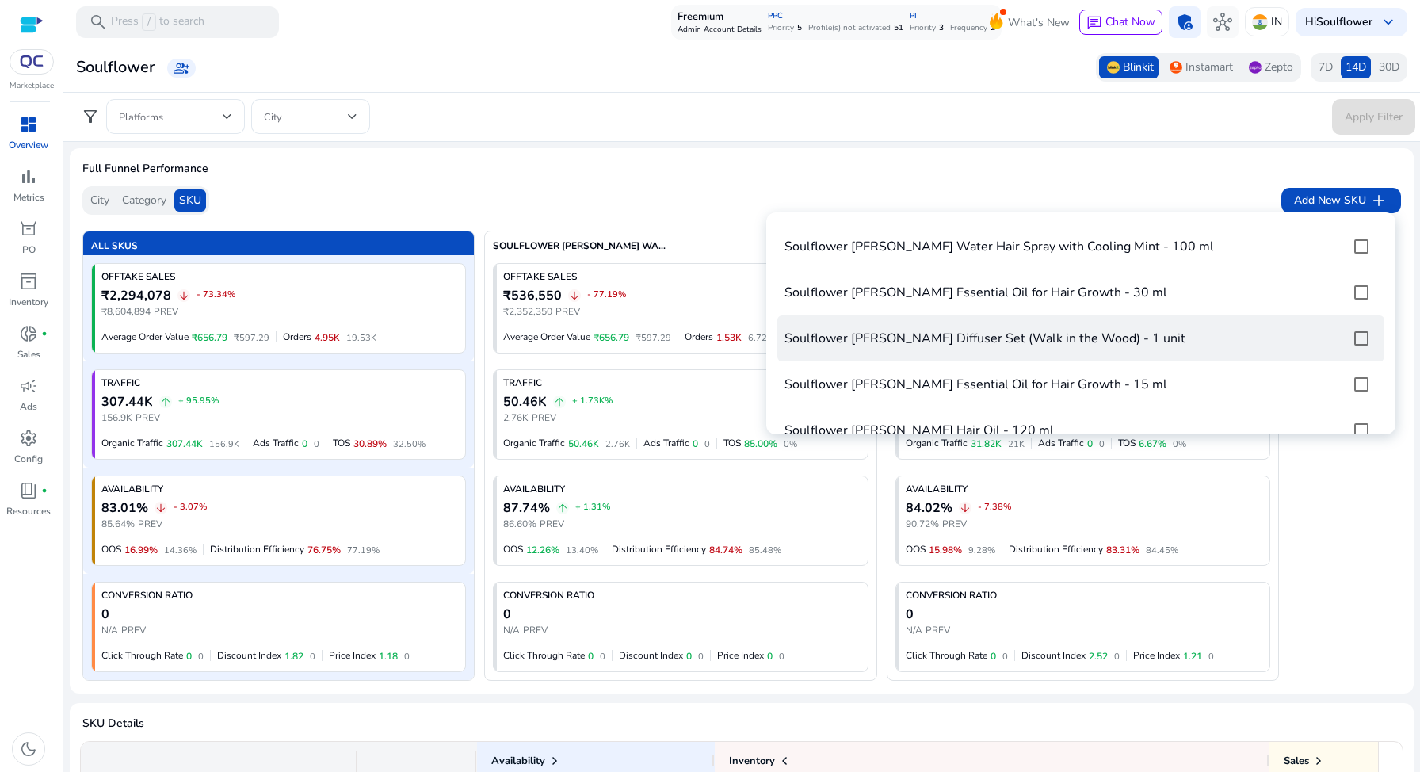
click at [1310, 330] on tr "Soulflower Reed Diffuser Set (Walk in the Wood) - 1 unit" at bounding box center [1080, 338] width 607 height 46
click at [1342, 337] on div at bounding box center [1361, 338] width 38 height 38
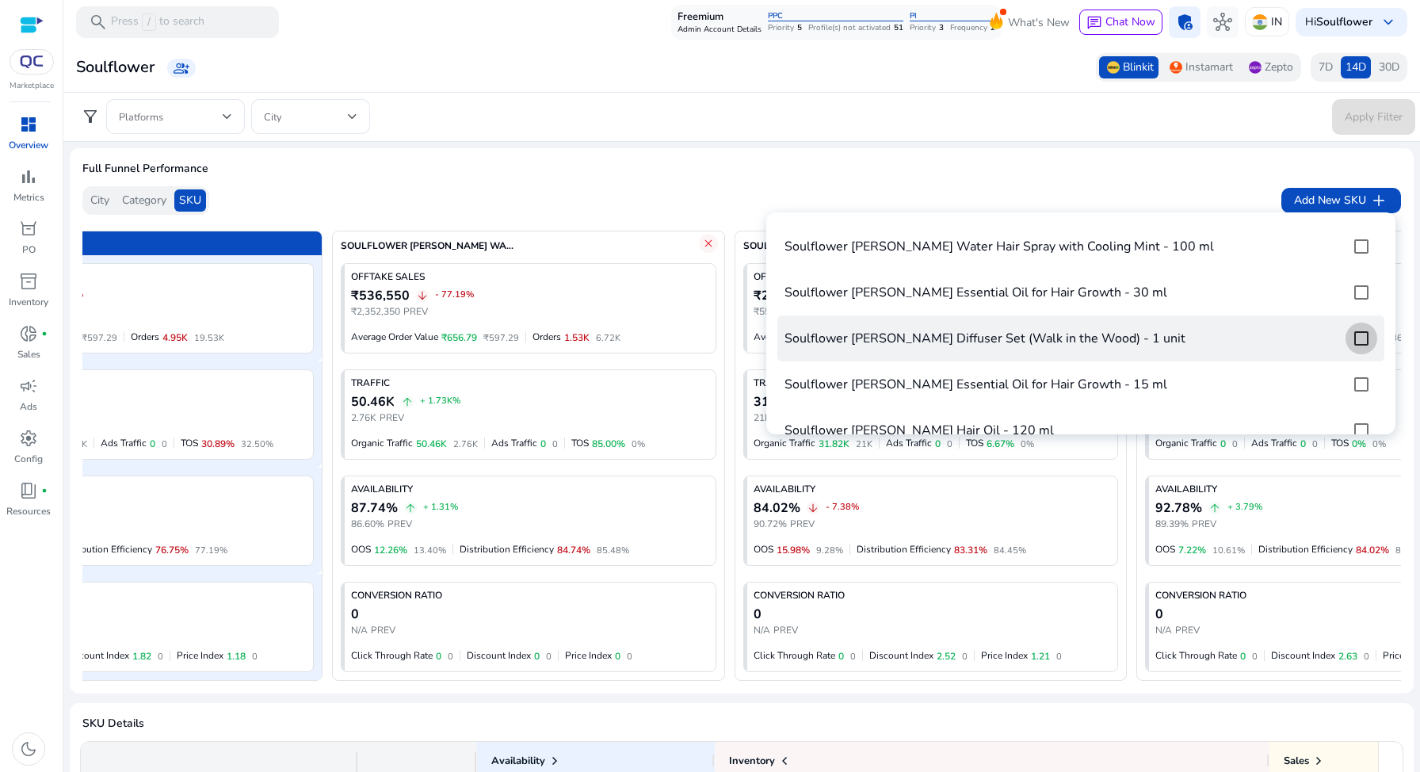
scroll to position [0, 285]
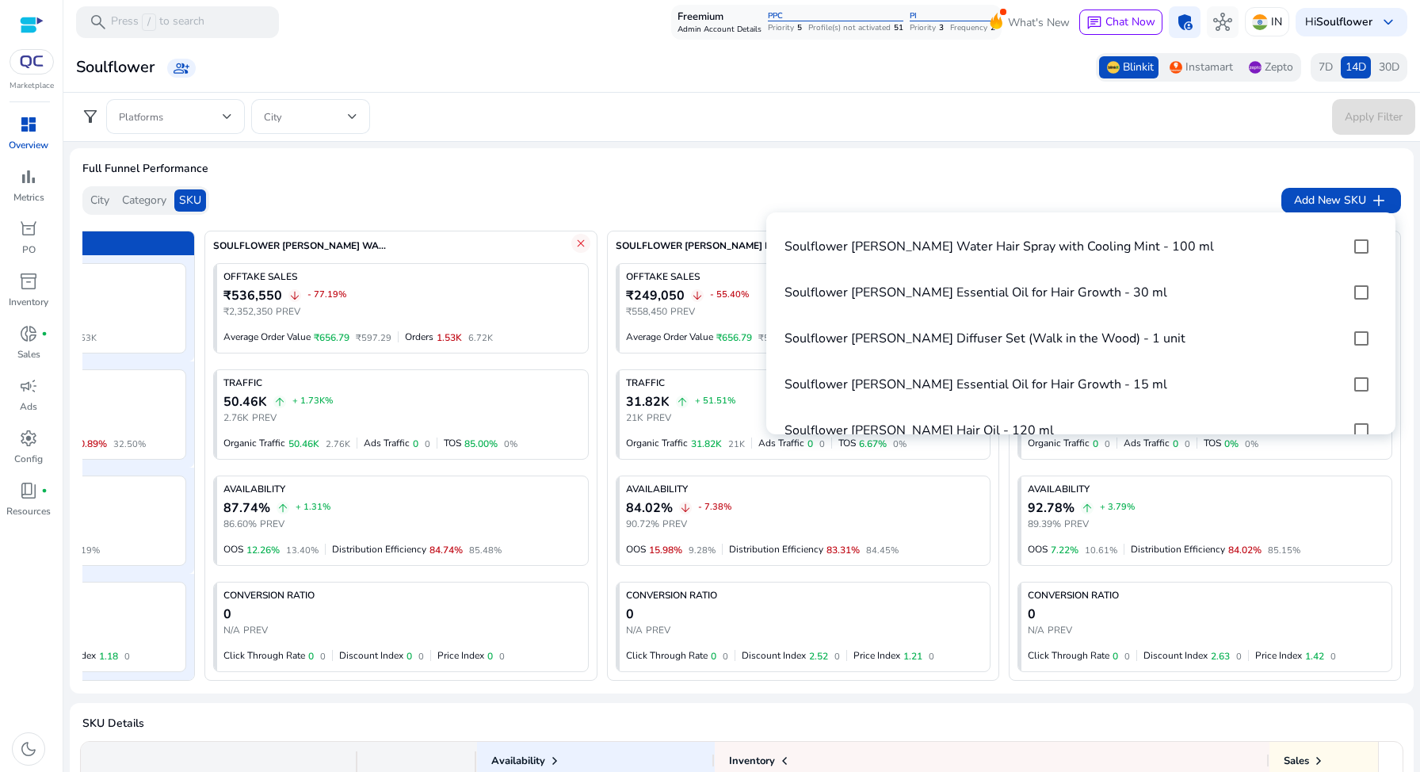
click at [715, 199] on div at bounding box center [710, 386] width 1420 height 772
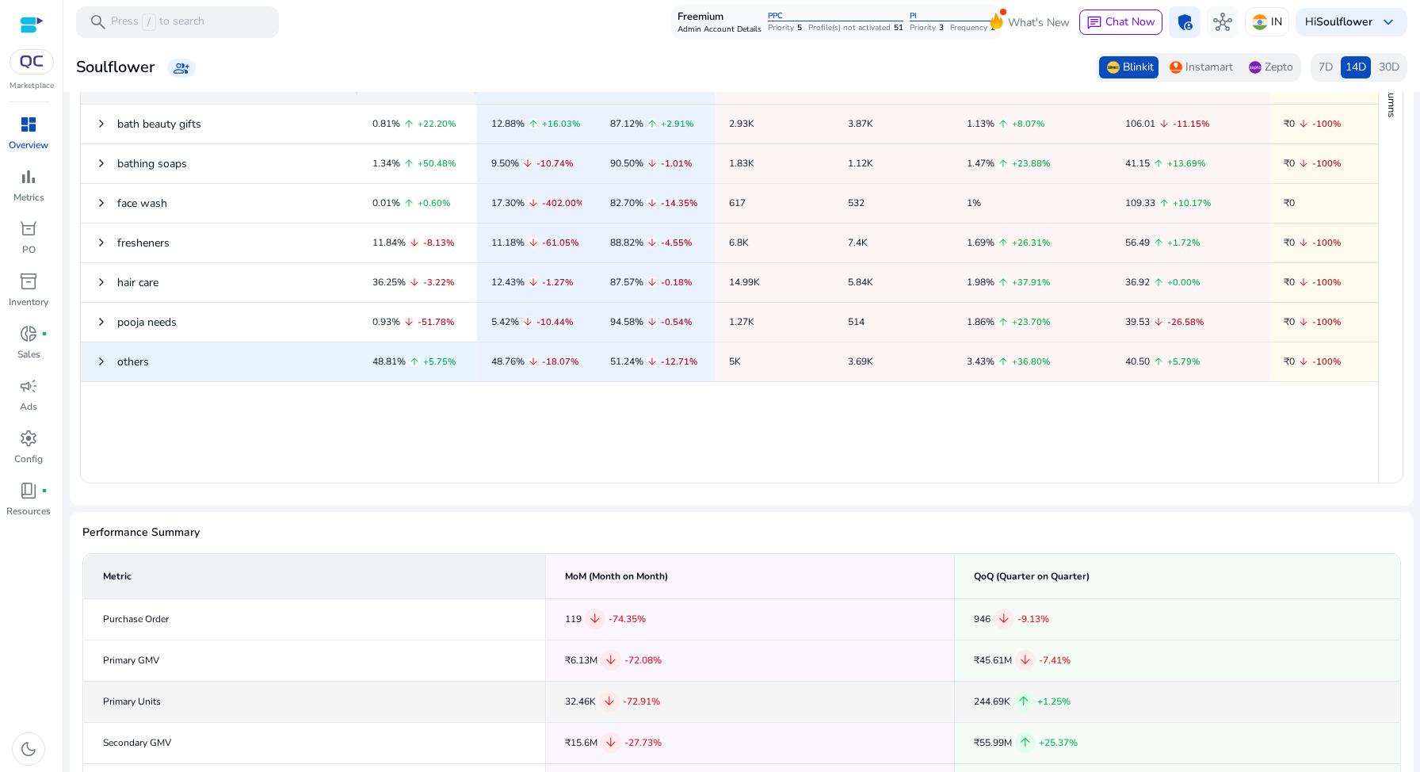
scroll to position [656, 0]
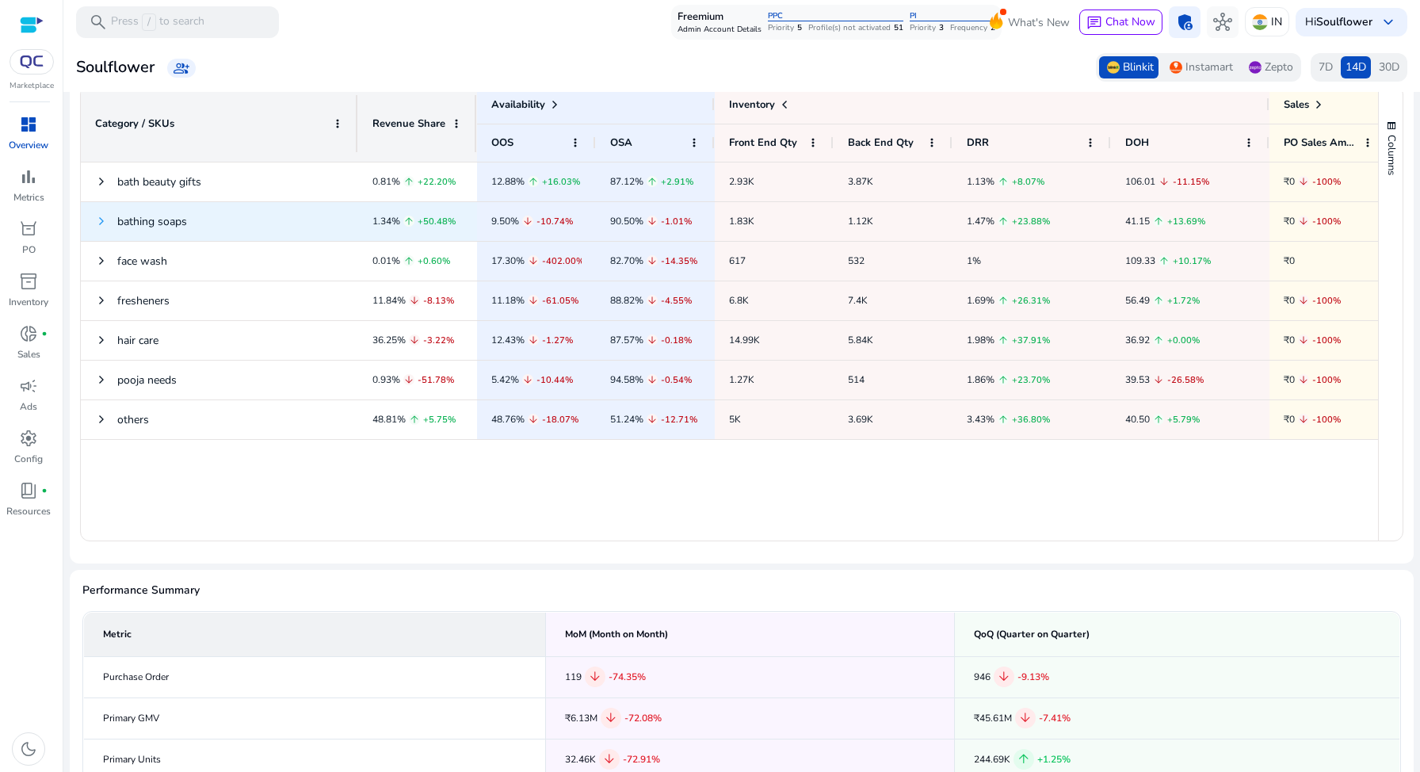
click at [102, 227] on span at bounding box center [101, 221] width 13 height 13
